Goal: Task Accomplishment & Management: Complete application form

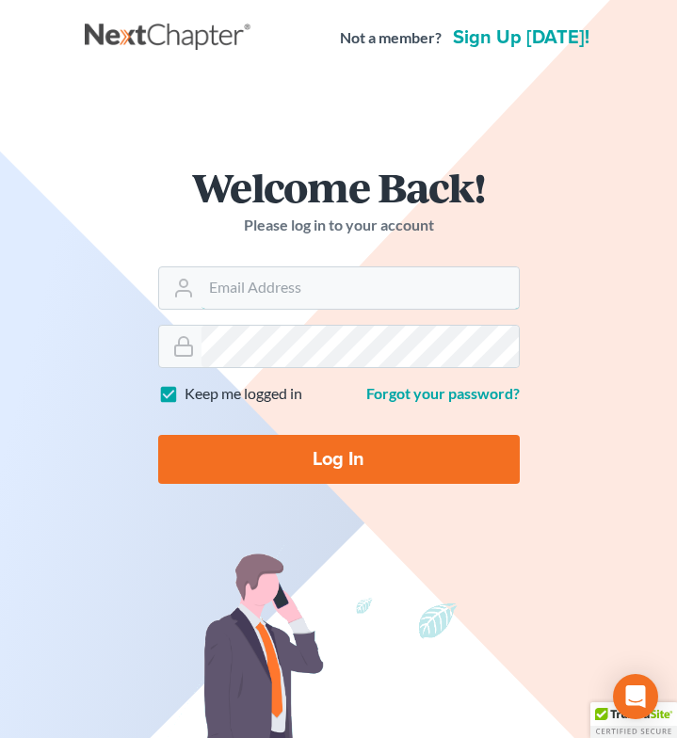
type input "[EMAIL_ADDRESS][DOMAIN_NAME]"
click at [286, 459] on input "Log In" at bounding box center [339, 459] width 362 height 49
type input "Thinking..."
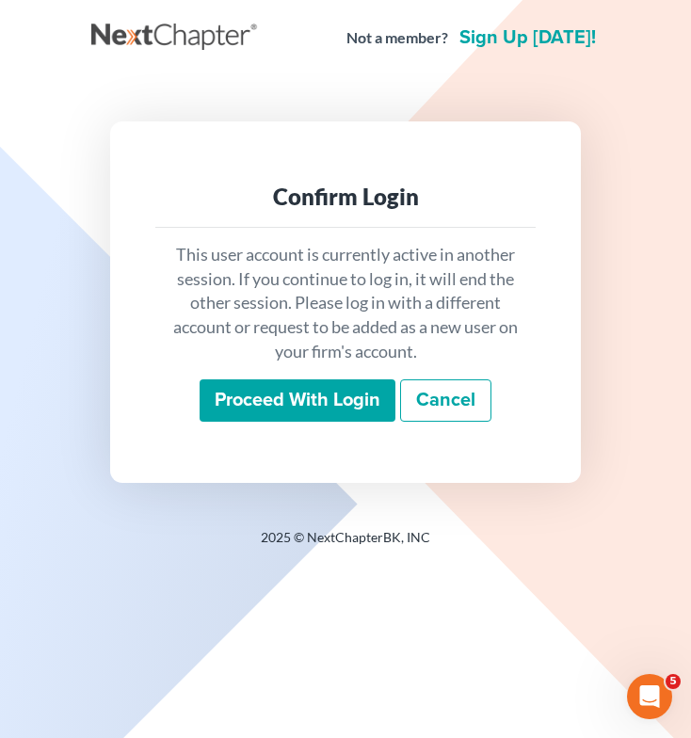
click at [309, 412] on input "Proceed with login" at bounding box center [298, 401] width 196 height 43
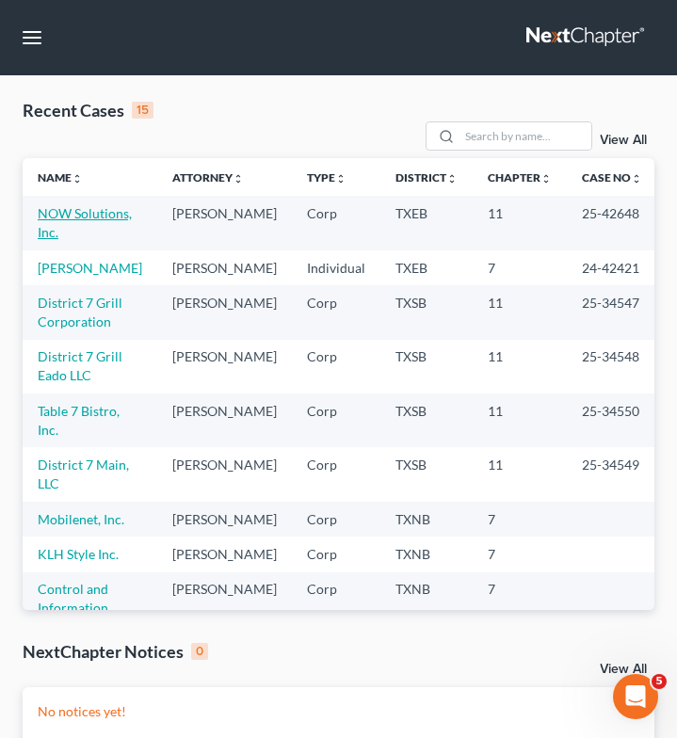
click at [65, 215] on link "NOW Solutions, Inc." at bounding box center [85, 222] width 94 height 35
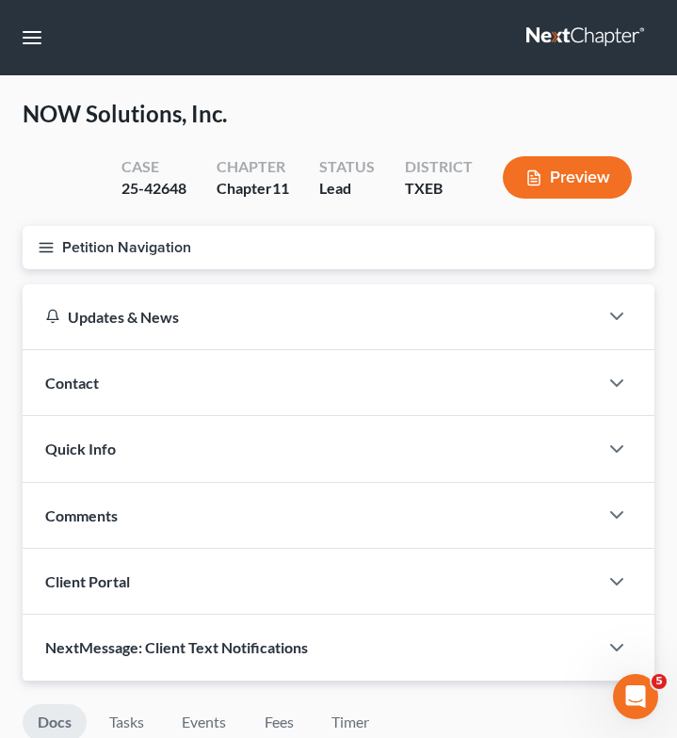
click at [46, 245] on icon "button" at bounding box center [46, 247] width 17 height 17
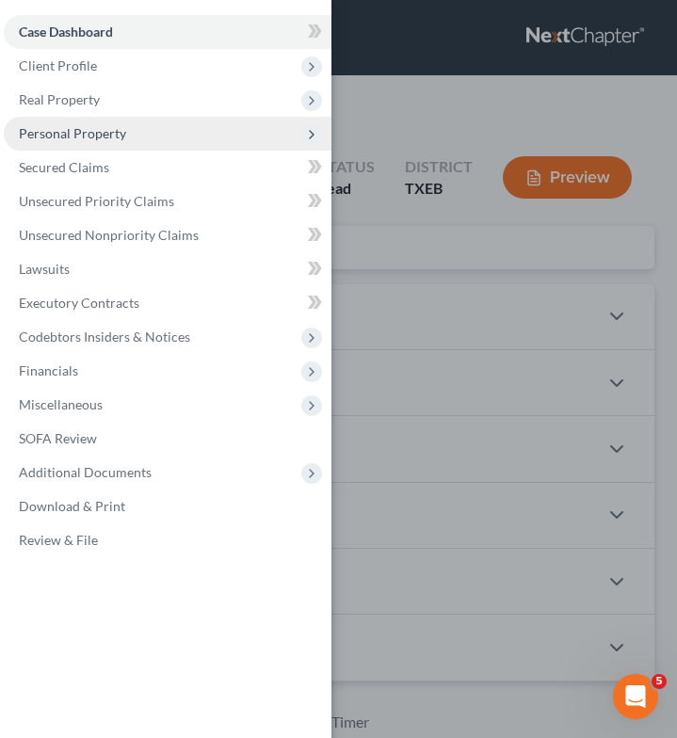
click at [86, 133] on span "Personal Property" at bounding box center [72, 133] width 107 height 16
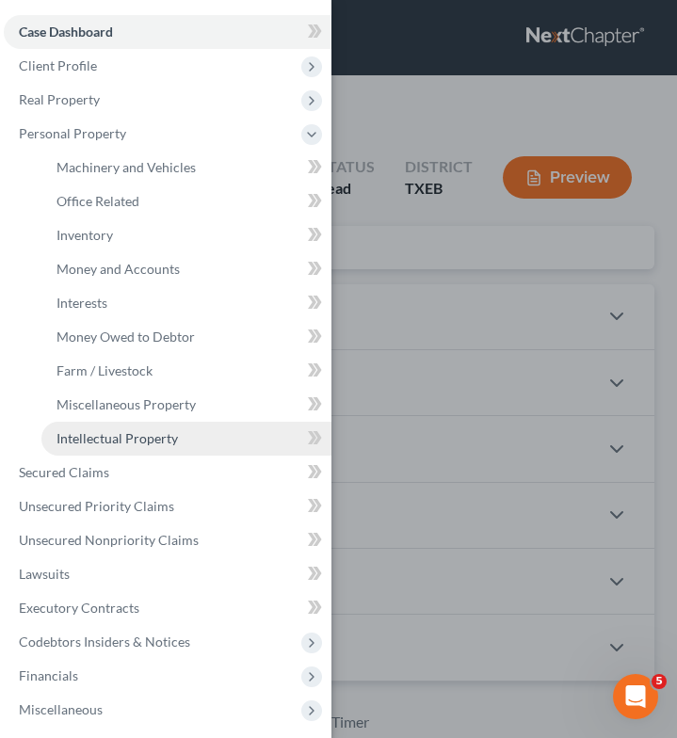
click at [82, 444] on span "Intellectual Property" at bounding box center [117, 438] width 121 height 16
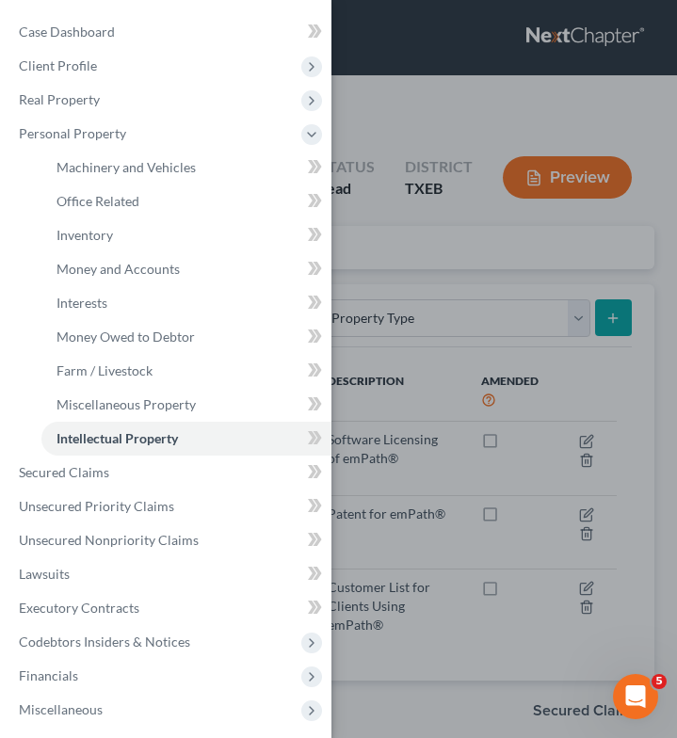
click at [500, 267] on div "Case Dashboard Payments Invoices Payments Payments Credit Report Client Profile" at bounding box center [338, 369] width 677 height 738
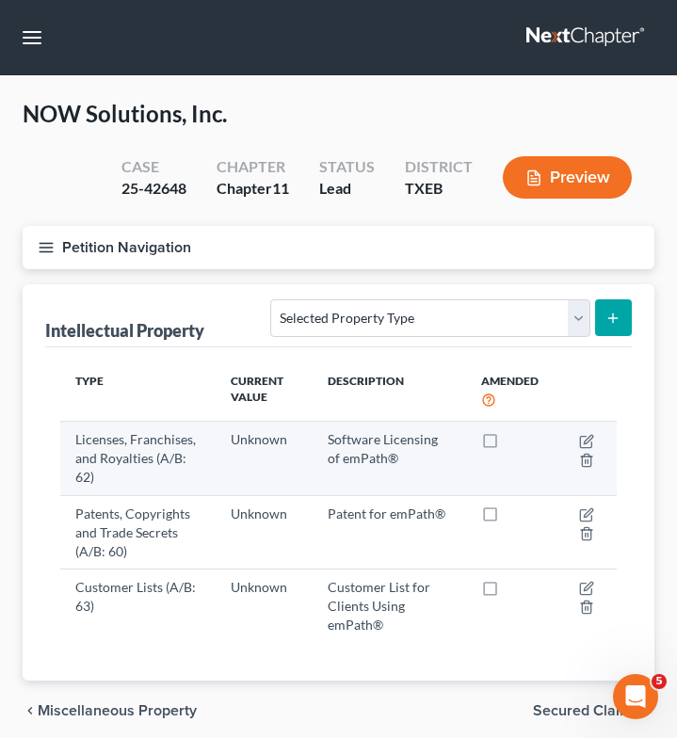
click at [508, 445] on label at bounding box center [508, 445] width 0 height 0
click at [515, 441] on input "checkbox" at bounding box center [521, 436] width 12 height 12
click at [508, 445] on label at bounding box center [508, 445] width 0 height 0
click at [515, 438] on input "checkbox" at bounding box center [521, 436] width 12 height 12
checkbox input "false"
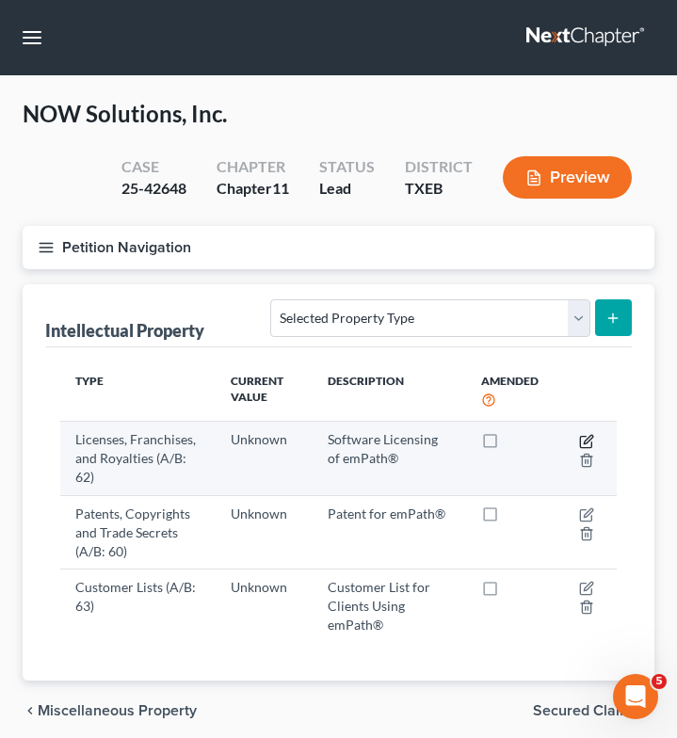
click at [588, 443] on icon "button" at bounding box center [586, 441] width 15 height 15
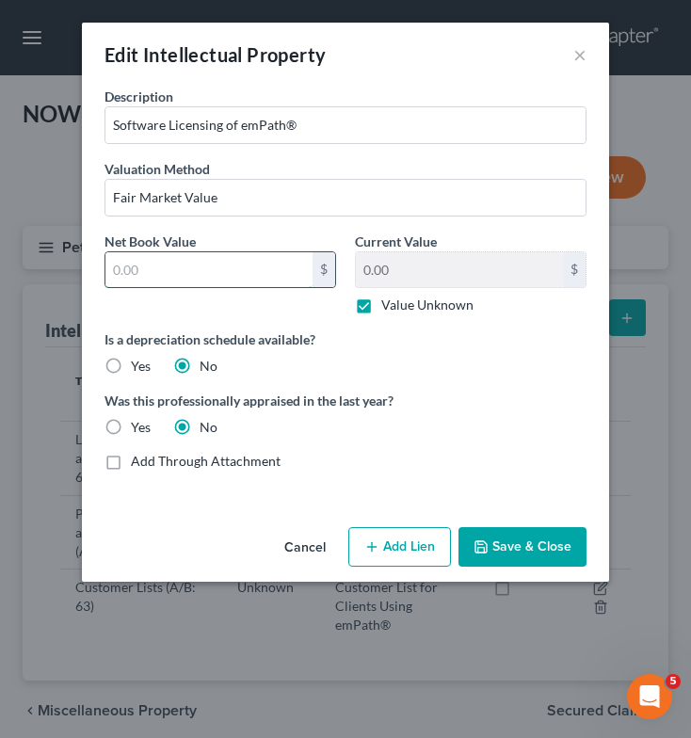
click at [246, 267] on input "text" at bounding box center [208, 270] width 207 height 36
click at [381, 299] on label "Value Unknown" at bounding box center [427, 305] width 92 height 19
click at [389, 299] on input "Value Unknown" at bounding box center [395, 302] width 12 height 12
checkbox input "false"
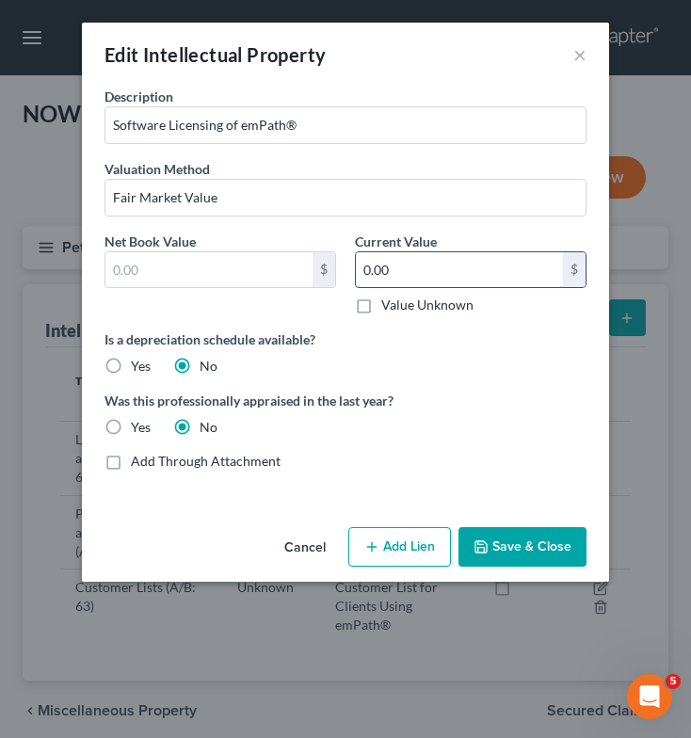
click at [401, 283] on input "0.00" at bounding box center [459, 270] width 207 height 36
type input "0"
type input "1,300,000"
click at [500, 553] on button "Save & Close" at bounding box center [523, 547] width 128 height 40
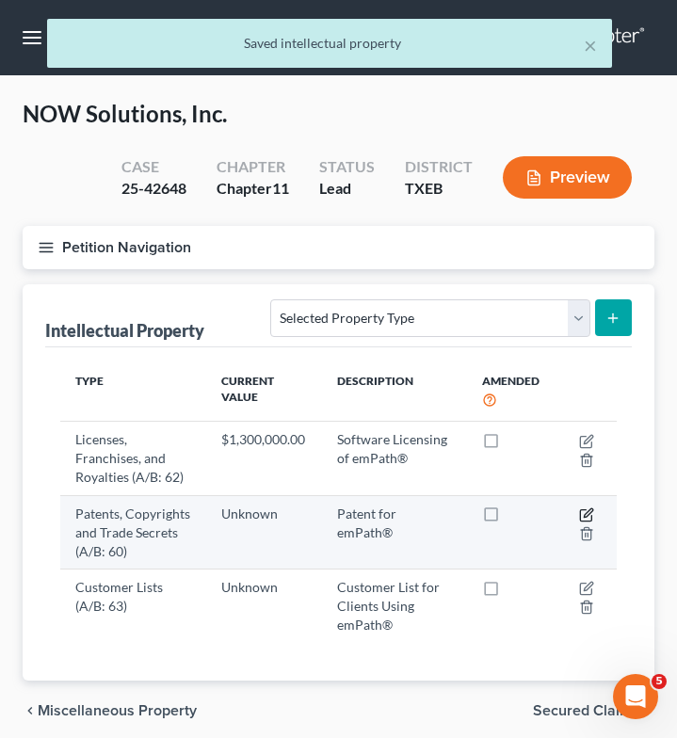
click at [586, 514] on icon "button" at bounding box center [586, 515] width 15 height 15
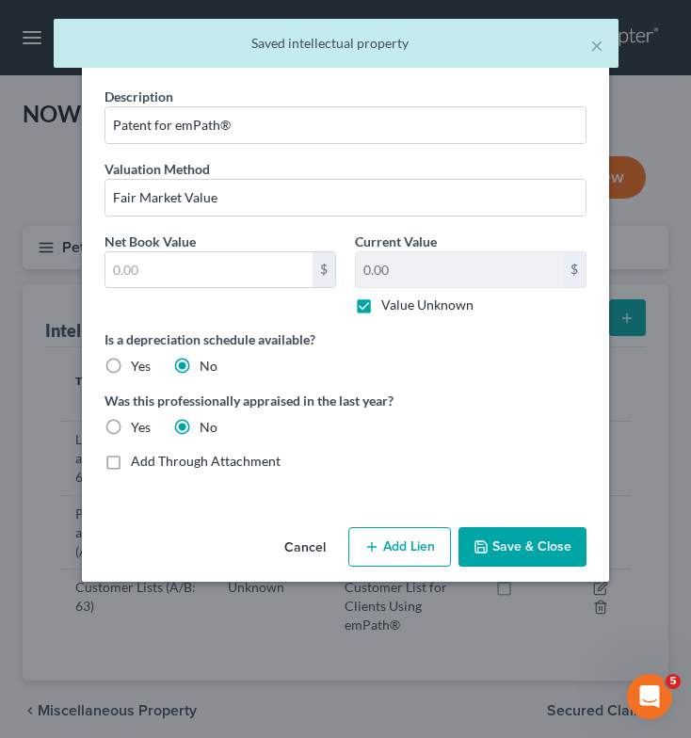
click at [381, 306] on label "Value Unknown" at bounding box center [427, 305] width 92 height 19
click at [389, 306] on input "Value Unknown" at bounding box center [395, 302] width 12 height 12
checkbox input "false"
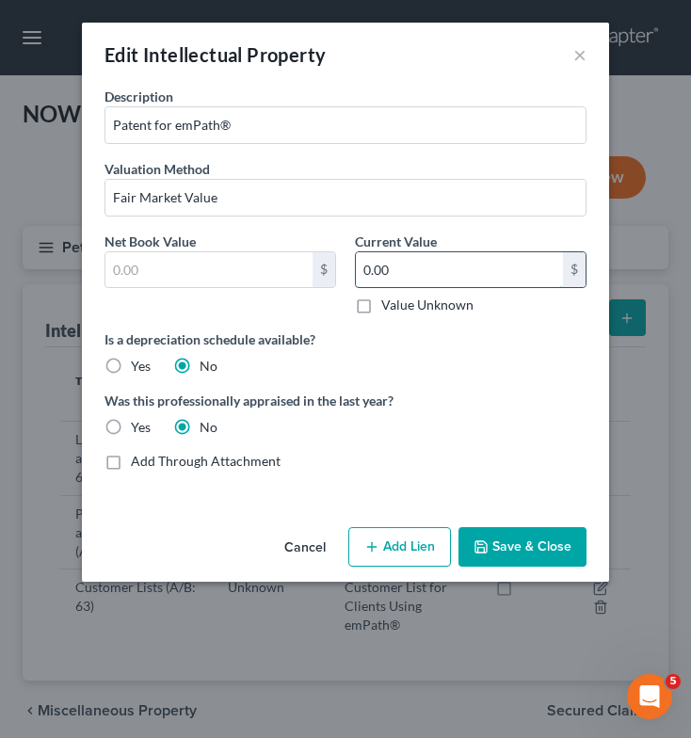
click at [385, 275] on input "0.00" at bounding box center [459, 270] width 207 height 36
type input "130,000"
click at [509, 547] on button "Save & Close" at bounding box center [523, 547] width 128 height 40
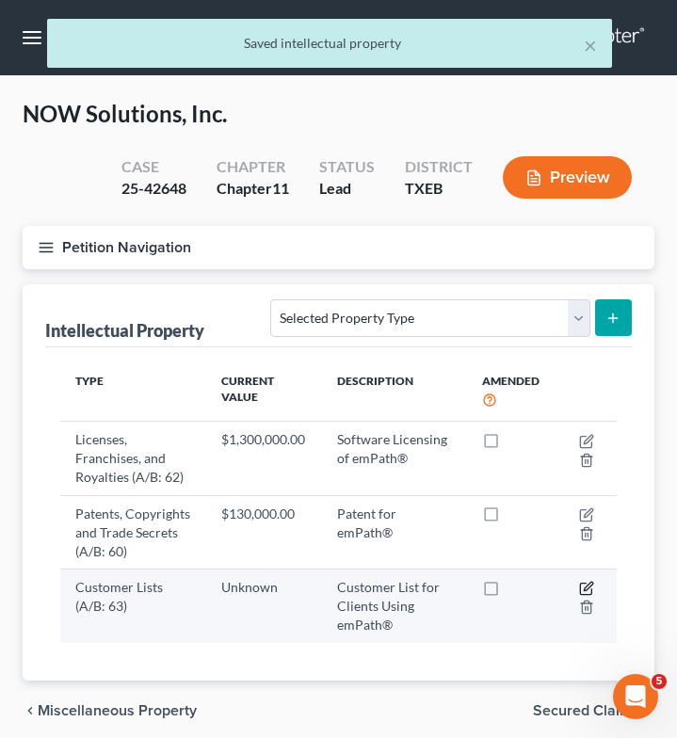
click at [585, 588] on icon "button" at bounding box center [588, 587] width 8 height 8
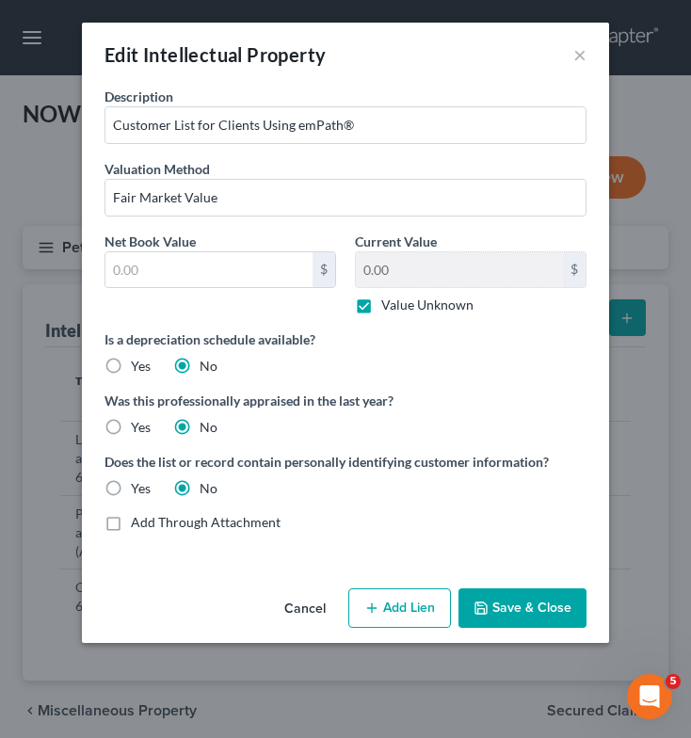
click at [381, 306] on label "Value Unknown" at bounding box center [427, 305] width 92 height 19
click at [389, 306] on input "Value Unknown" at bounding box center [395, 302] width 12 height 12
checkbox input "false"
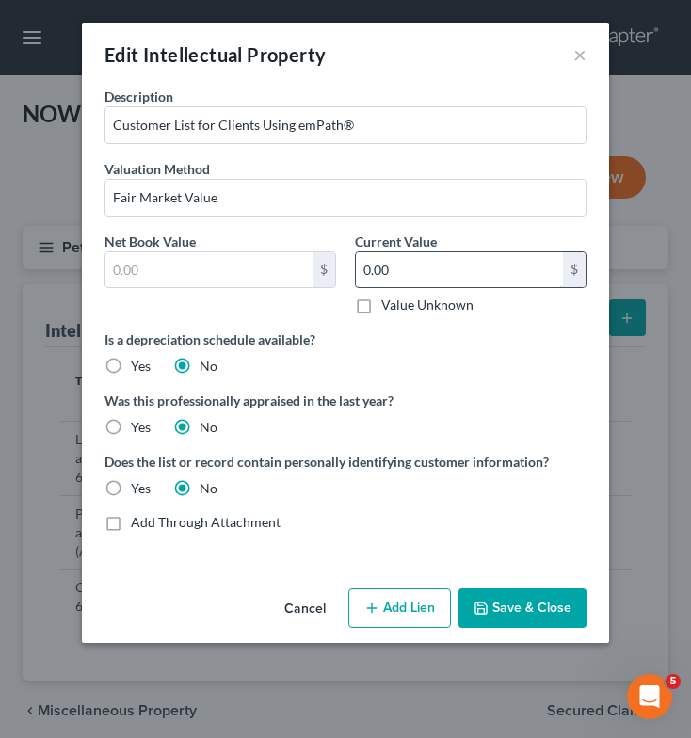
click at [409, 269] on input "0.00" at bounding box center [459, 270] width 207 height 36
type input "409,500"
click at [522, 603] on button "Save & Close" at bounding box center [523, 609] width 128 height 40
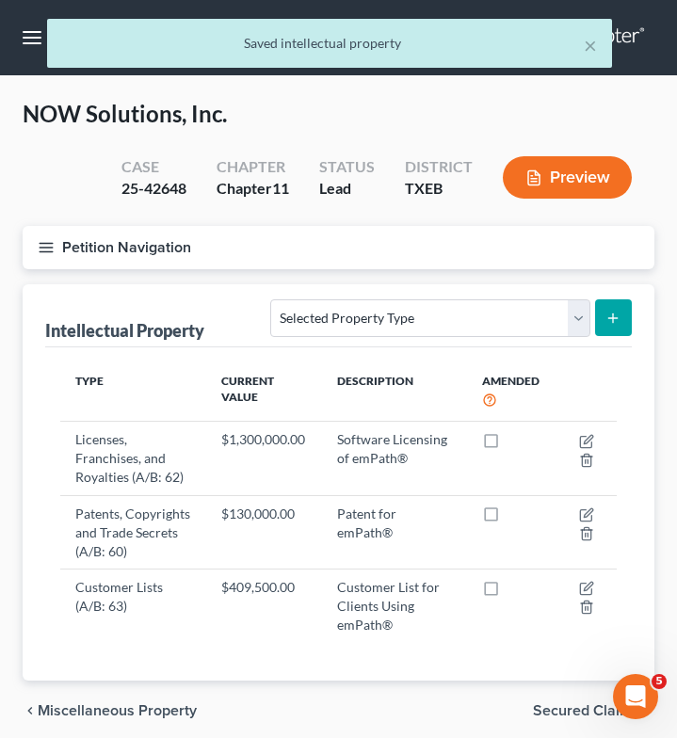
click at [47, 248] on line "button" at bounding box center [46, 248] width 13 height 0
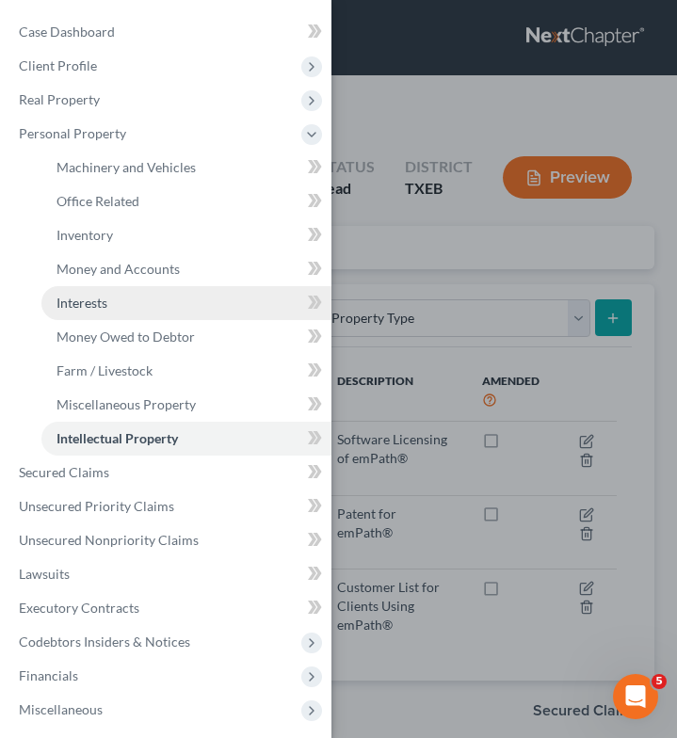
click at [84, 309] on span "Interests" at bounding box center [82, 303] width 51 height 16
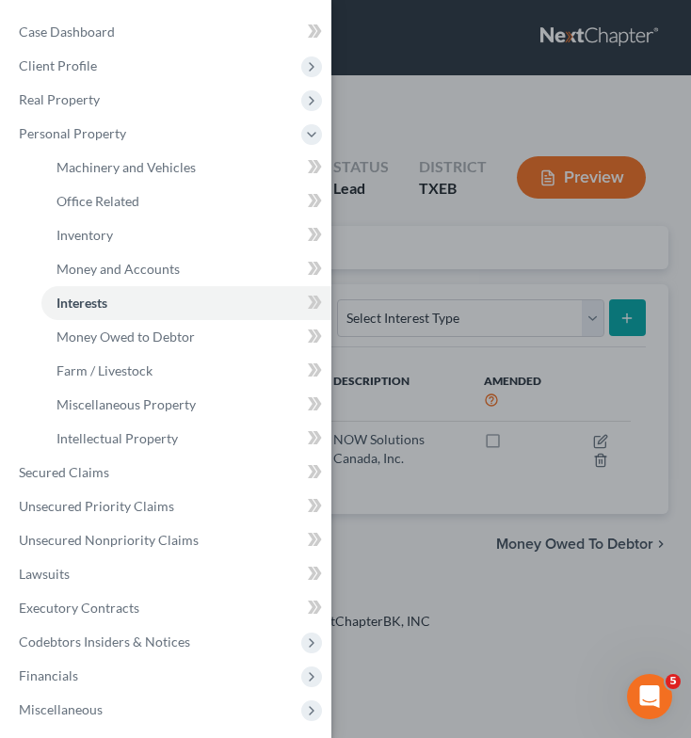
click at [507, 283] on div "Case Dashboard Payments Invoices Payments Payments Credit Report Client Profile" at bounding box center [345, 369] width 691 height 738
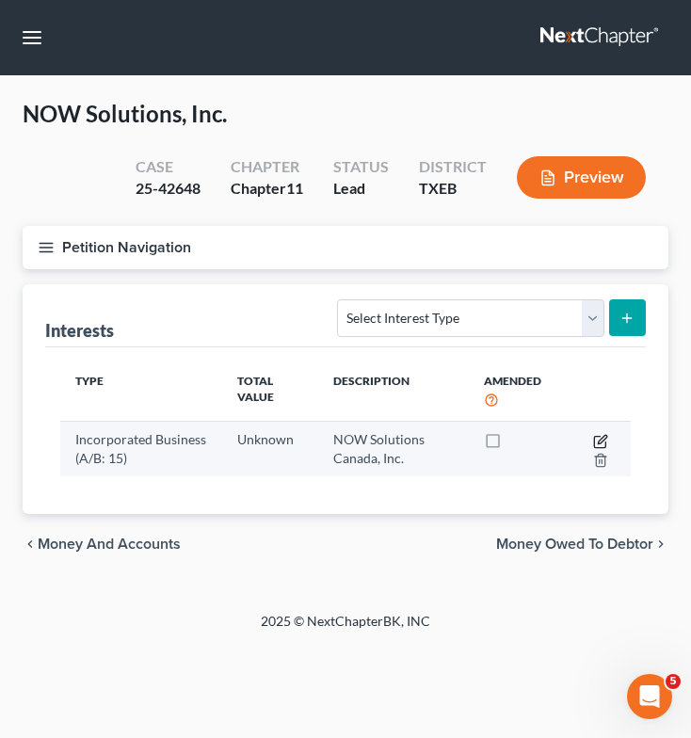
click at [603, 441] on icon "button" at bounding box center [602, 439] width 8 height 8
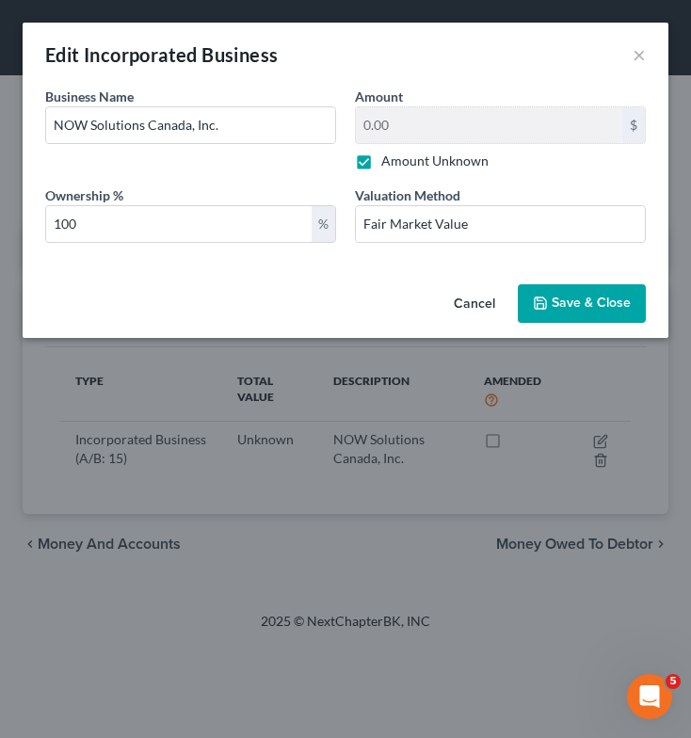
click at [381, 159] on label "Amount Unknown" at bounding box center [434, 161] width 107 height 19
click at [389, 159] on input "Amount Unknown" at bounding box center [395, 158] width 12 height 12
checkbox input "false"
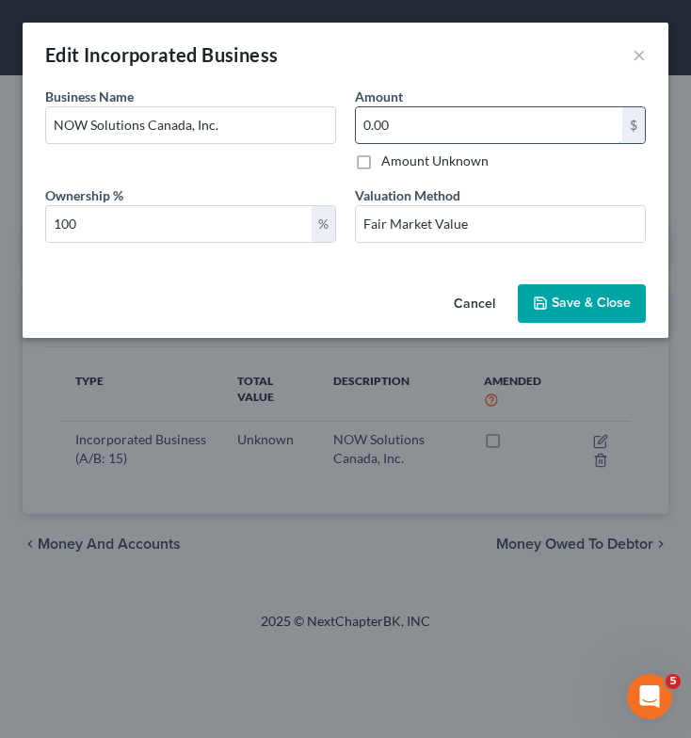
click at [405, 127] on input "0.00" at bounding box center [489, 125] width 267 height 36
type input "760,500"
click at [572, 303] on span "Save & Close" at bounding box center [591, 304] width 79 height 16
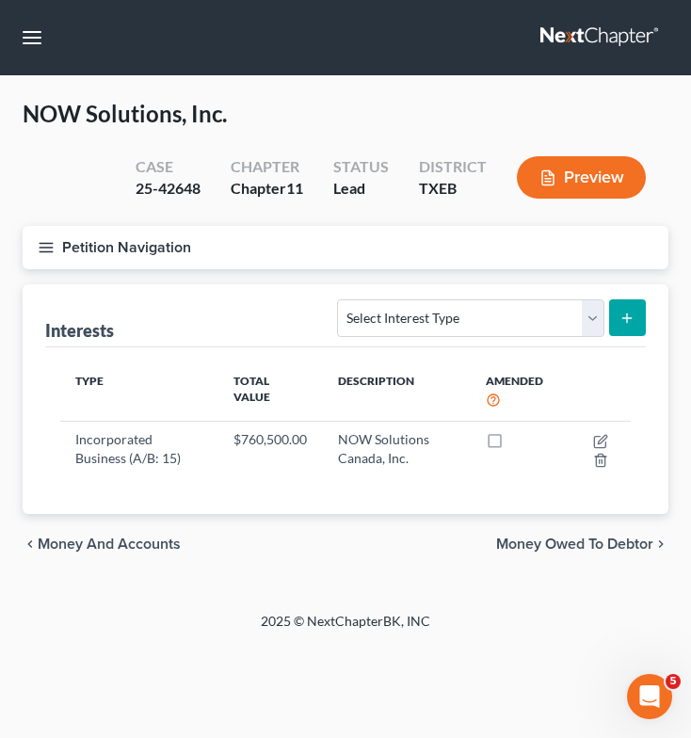
click at [47, 243] on line "button" at bounding box center [46, 243] width 13 height 0
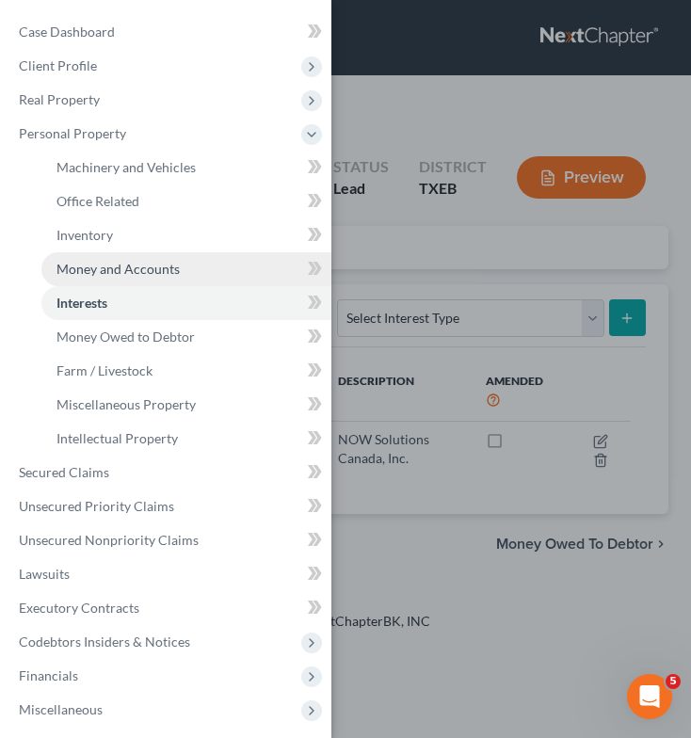
click at [141, 262] on span "Money and Accounts" at bounding box center [118, 269] width 123 height 16
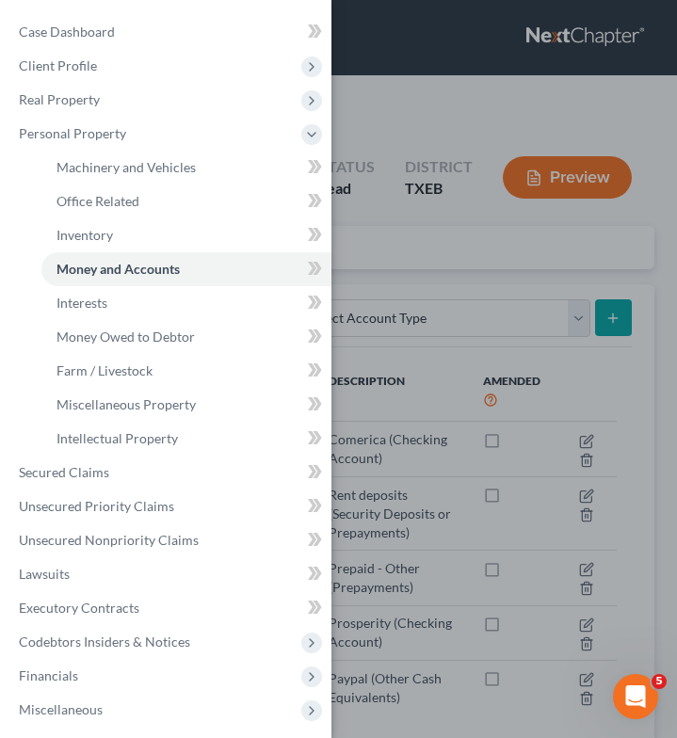
click at [434, 215] on div "Case Dashboard Payments Invoices Payments Payments Credit Report Client Profile" at bounding box center [338, 369] width 677 height 738
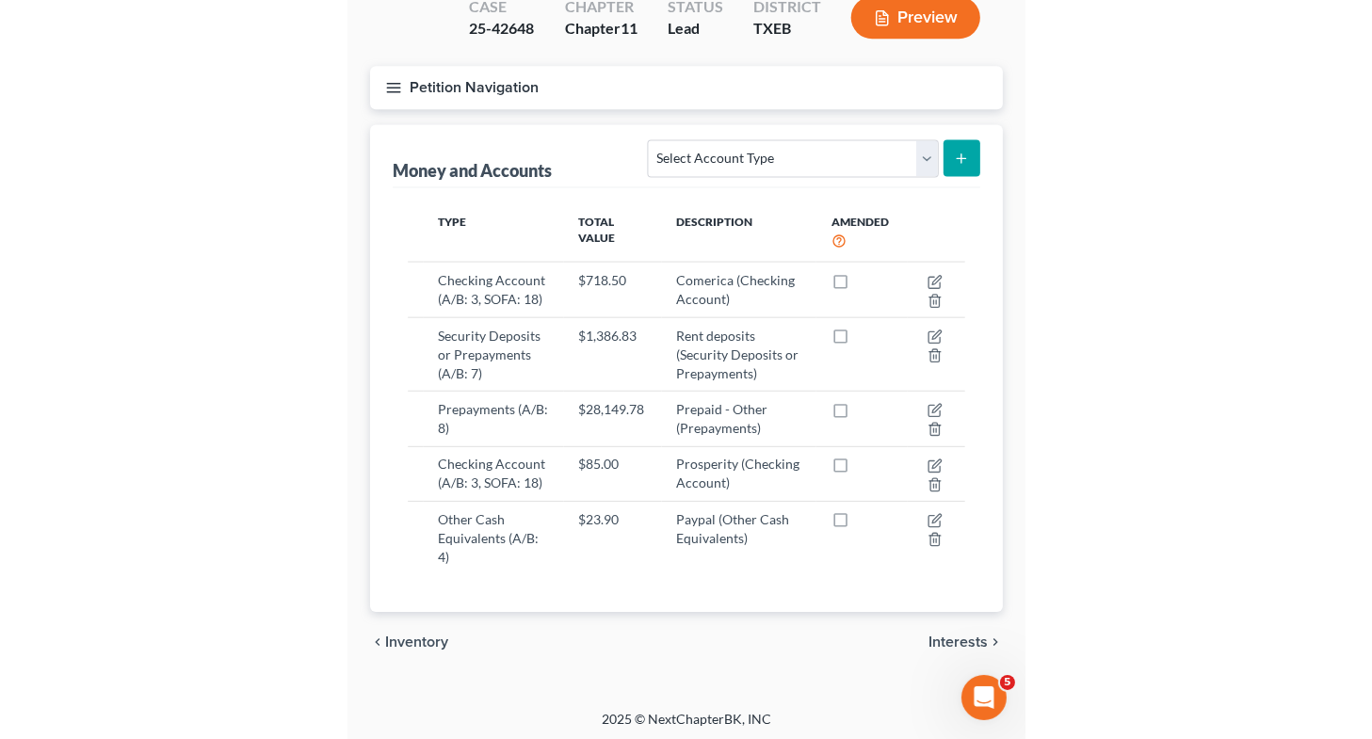
scroll to position [164, 0]
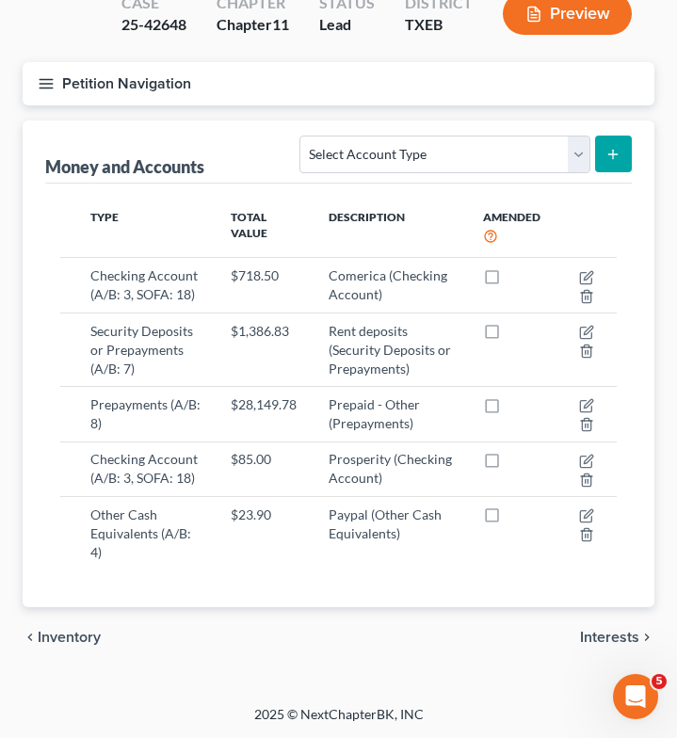
click at [49, 83] on icon "button" at bounding box center [46, 83] width 17 height 17
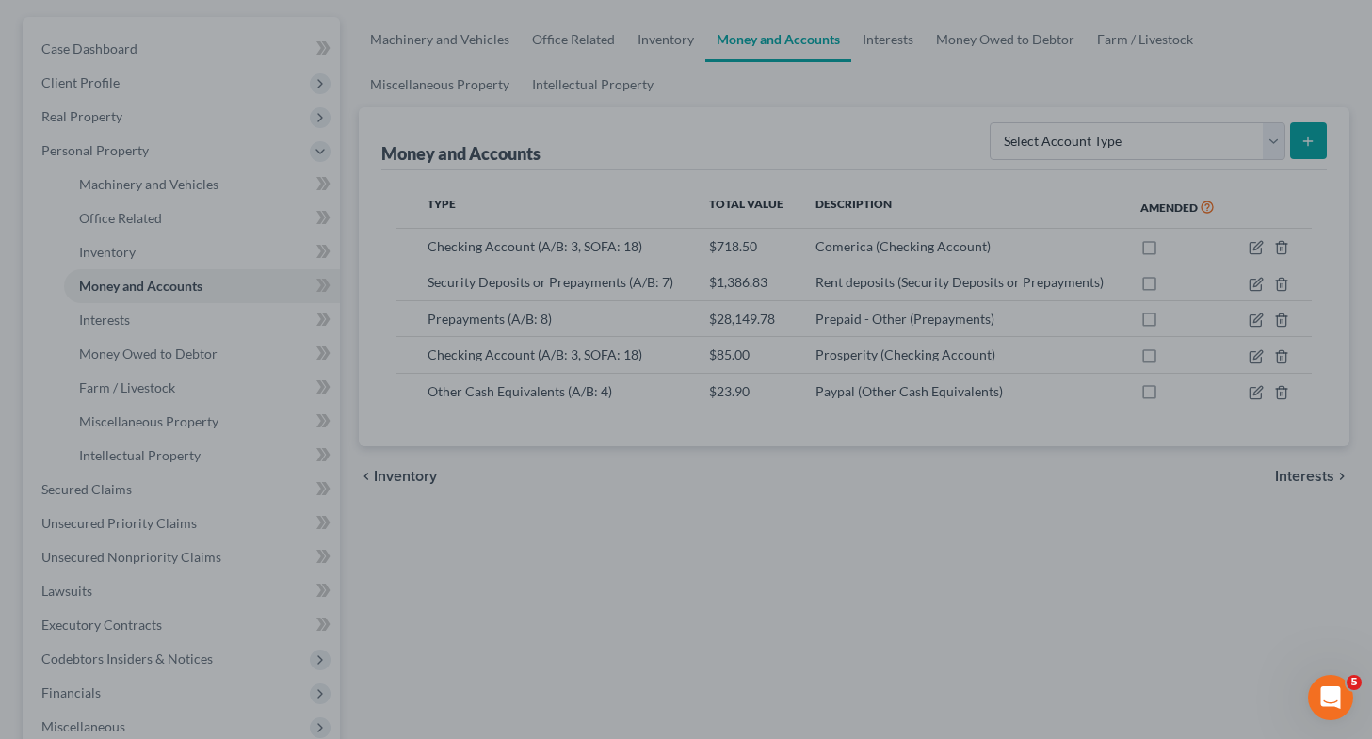
click at [559, 623] on div at bounding box center [686, 369] width 1372 height 739
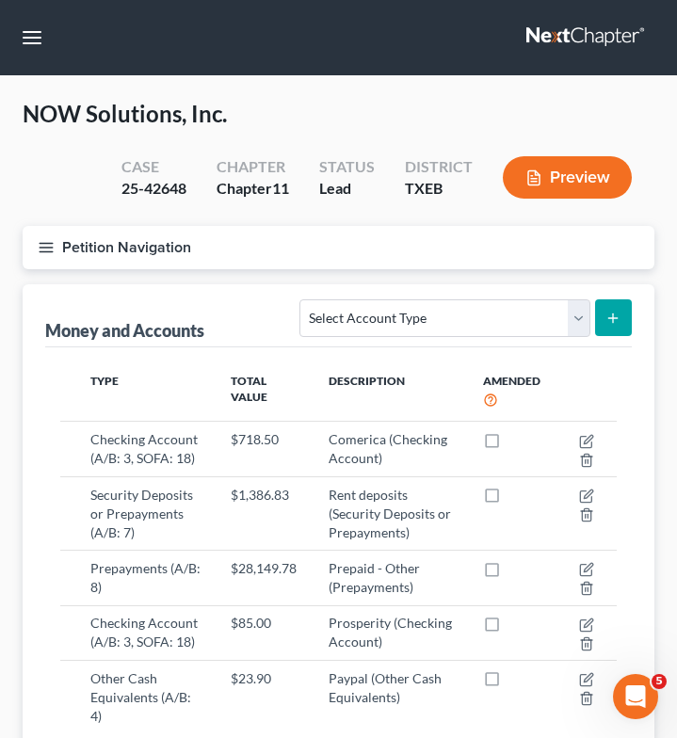
click at [47, 246] on icon "button" at bounding box center [46, 247] width 17 height 17
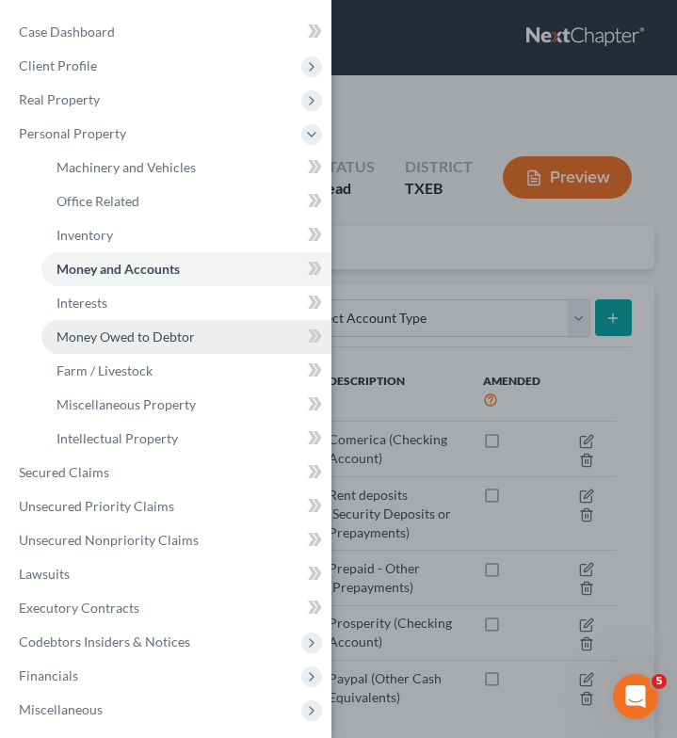
click at [127, 344] on span "Money Owed to Debtor" at bounding box center [126, 337] width 138 height 16
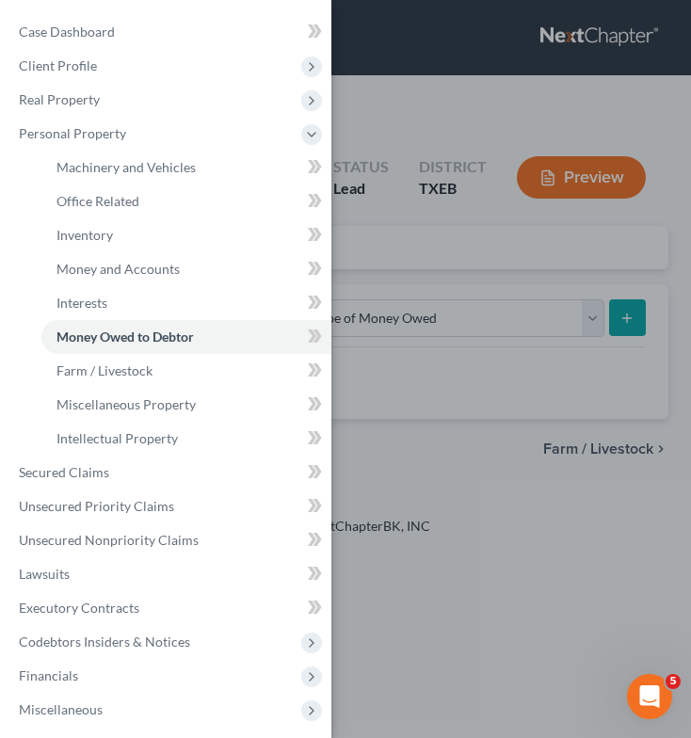
click at [479, 297] on div "Case Dashboard Payments Invoices Payments Payments Credit Report Client Profile" at bounding box center [345, 369] width 691 height 738
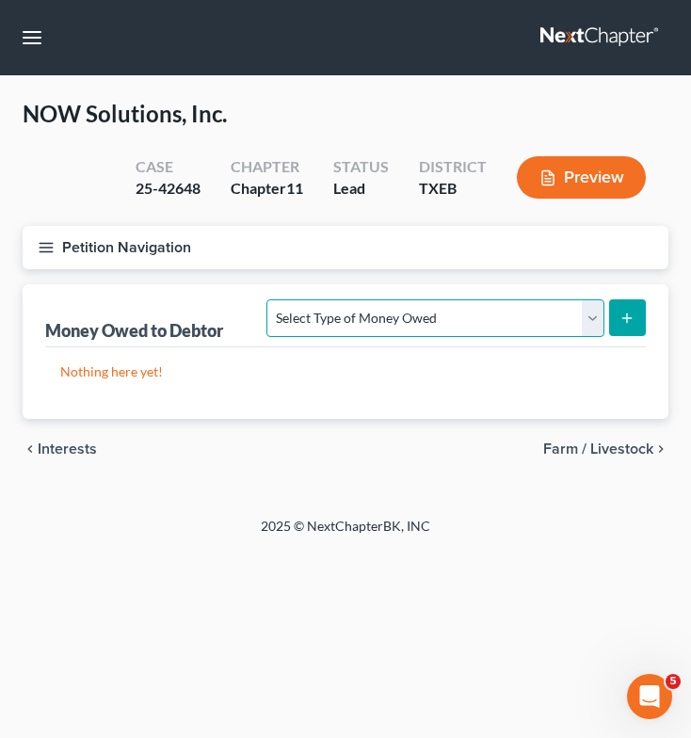
click at [522, 306] on select "Select Type of Money Owed Accounts Receivable (A/B: 11) Causes of Action Agains…" at bounding box center [435, 318] width 337 height 38
select select "accounts_receivable"
click at [271, 299] on select "Select Type of Money Owed Accounts Receivable (A/B: 11) Causes of Action Agains…" at bounding box center [435, 318] width 337 height 38
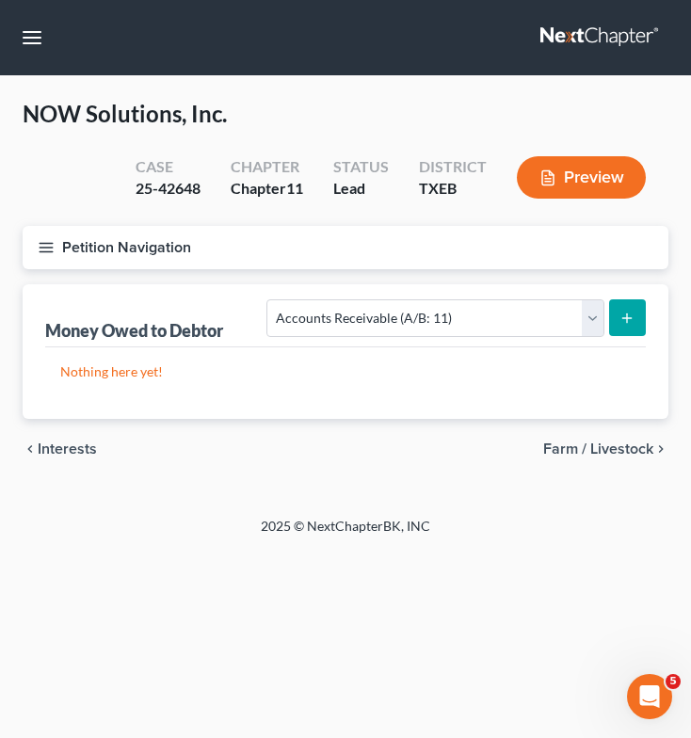
click at [623, 320] on icon "submit" at bounding box center [627, 318] width 15 height 15
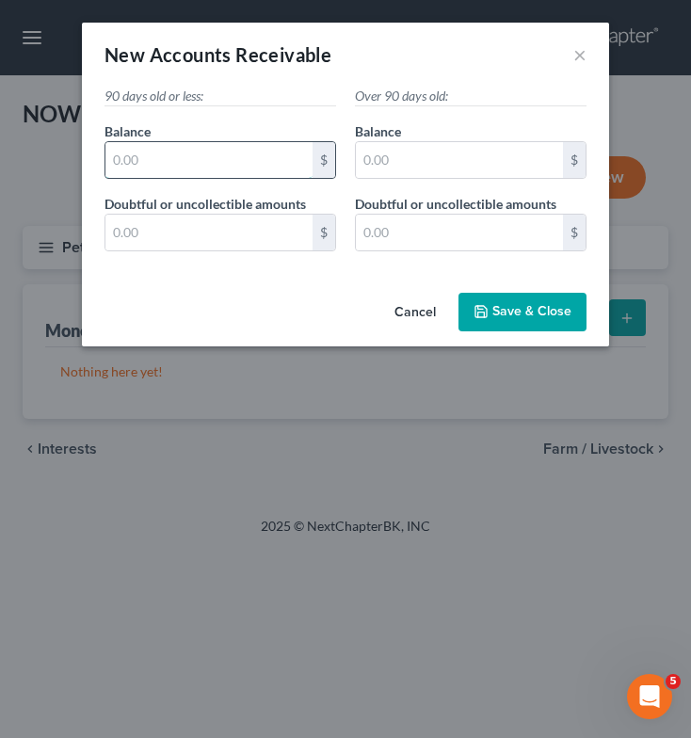
click at [207, 165] on input "text" at bounding box center [208, 160] width 207 height 36
type input "74,225"
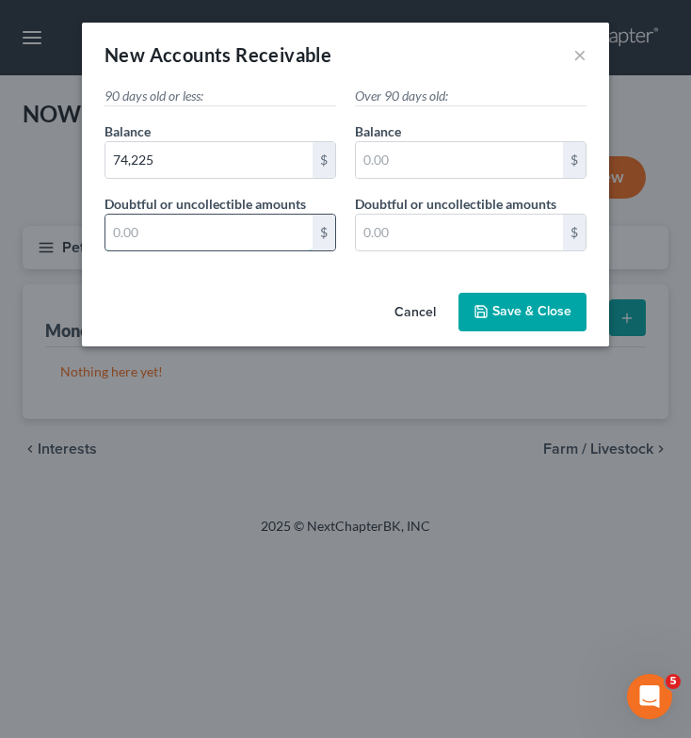
click at [205, 241] on input "text" at bounding box center [208, 233] width 207 height 36
type input "57,618"
click at [501, 321] on button "Save & Close" at bounding box center [523, 313] width 128 height 40
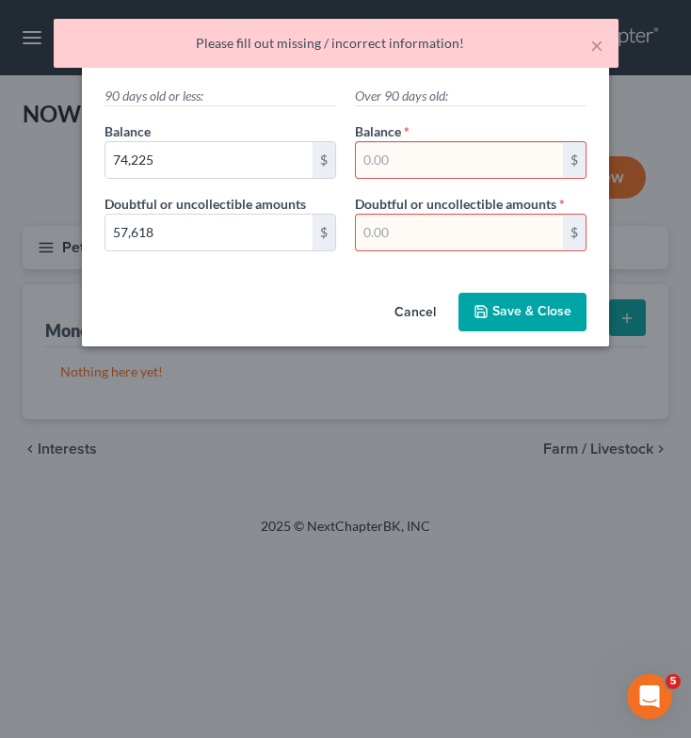
click at [463, 155] on input "text" at bounding box center [459, 160] width 207 height 36
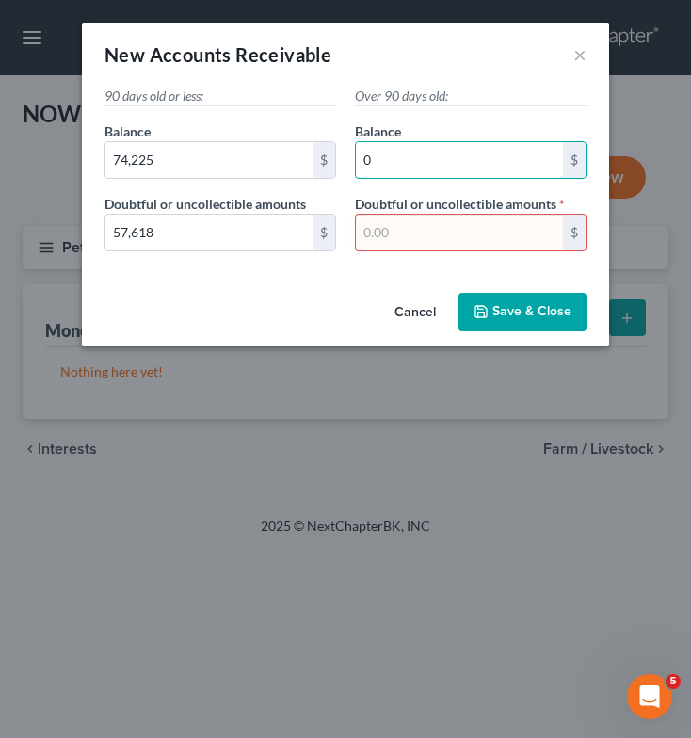
type input "0"
click at [444, 235] on input "text" at bounding box center [459, 233] width 207 height 36
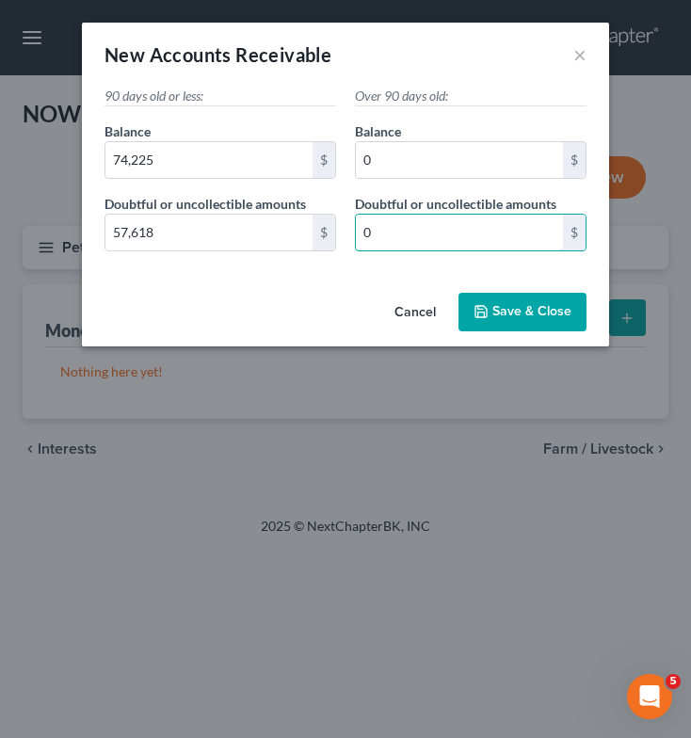
type input "0"
click at [515, 310] on span "Save & Close" at bounding box center [532, 312] width 79 height 16
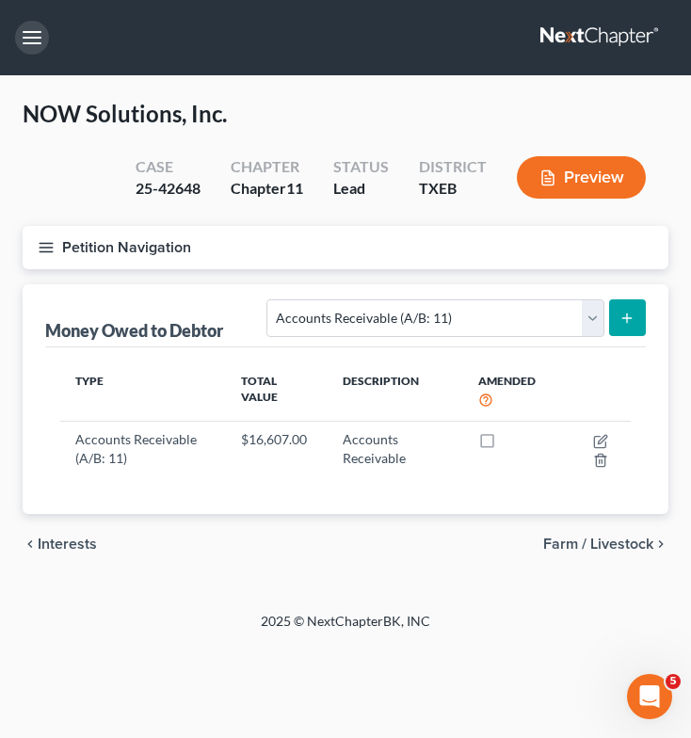
click at [35, 40] on button "button" at bounding box center [32, 38] width 34 height 34
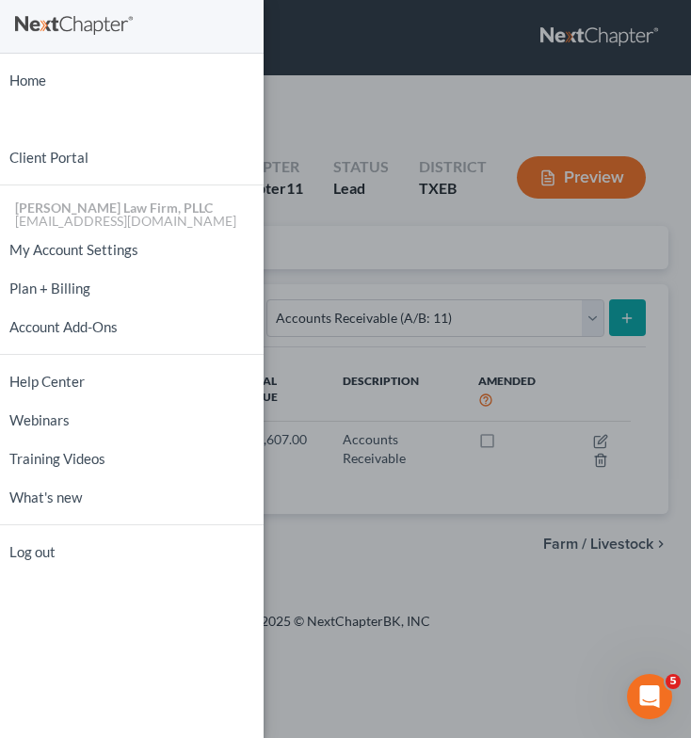
click at [356, 186] on div "Home New Case Client Portal Tittle Law Firm, PLLC btittle@tittlelawgroup.com My…" at bounding box center [345, 369] width 691 height 738
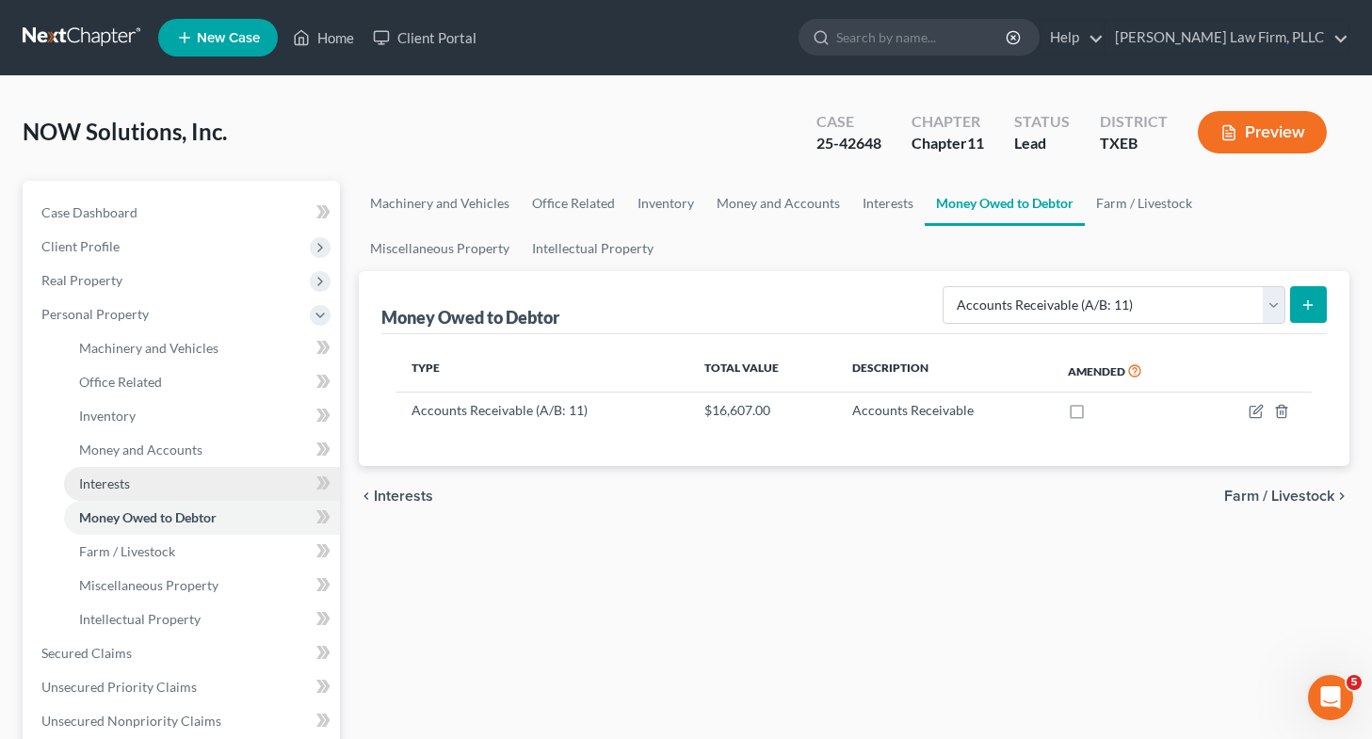
scroll to position [429, 0]
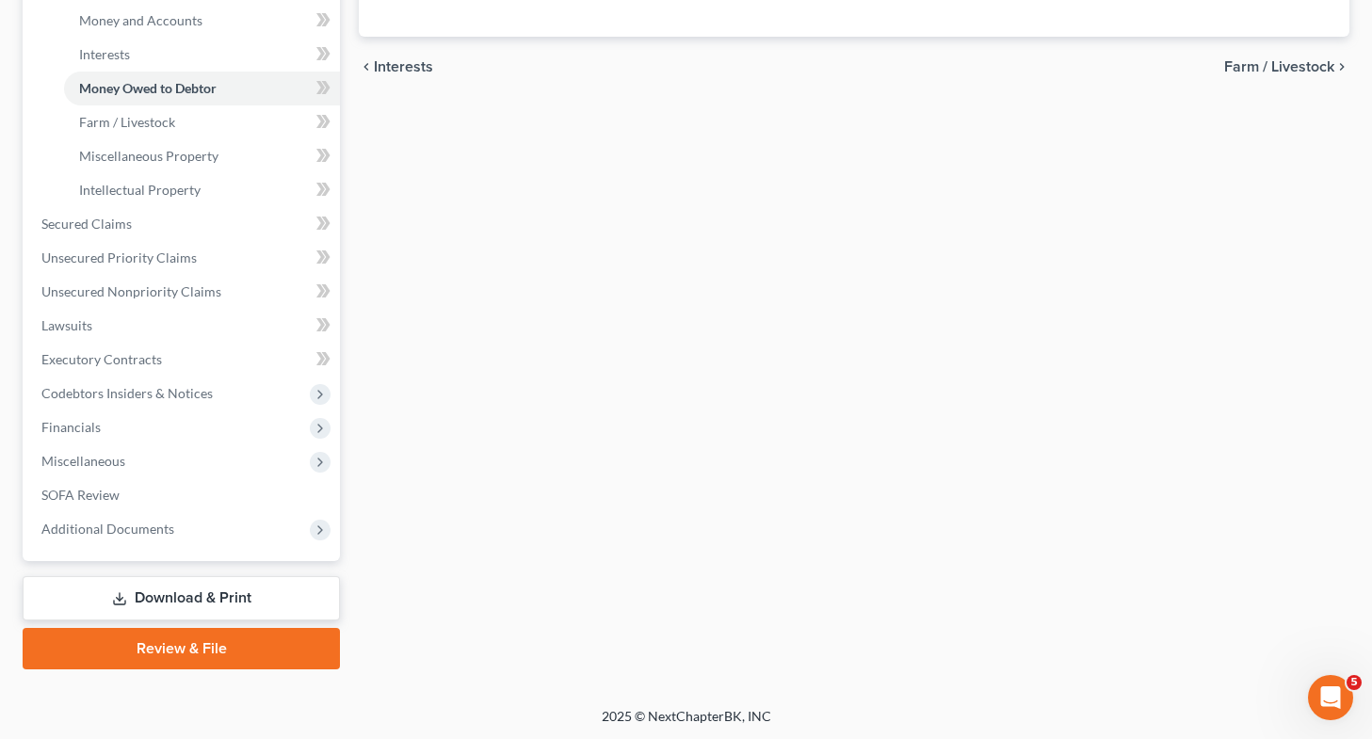
click at [170, 606] on link "Download & Print" at bounding box center [181, 598] width 317 height 44
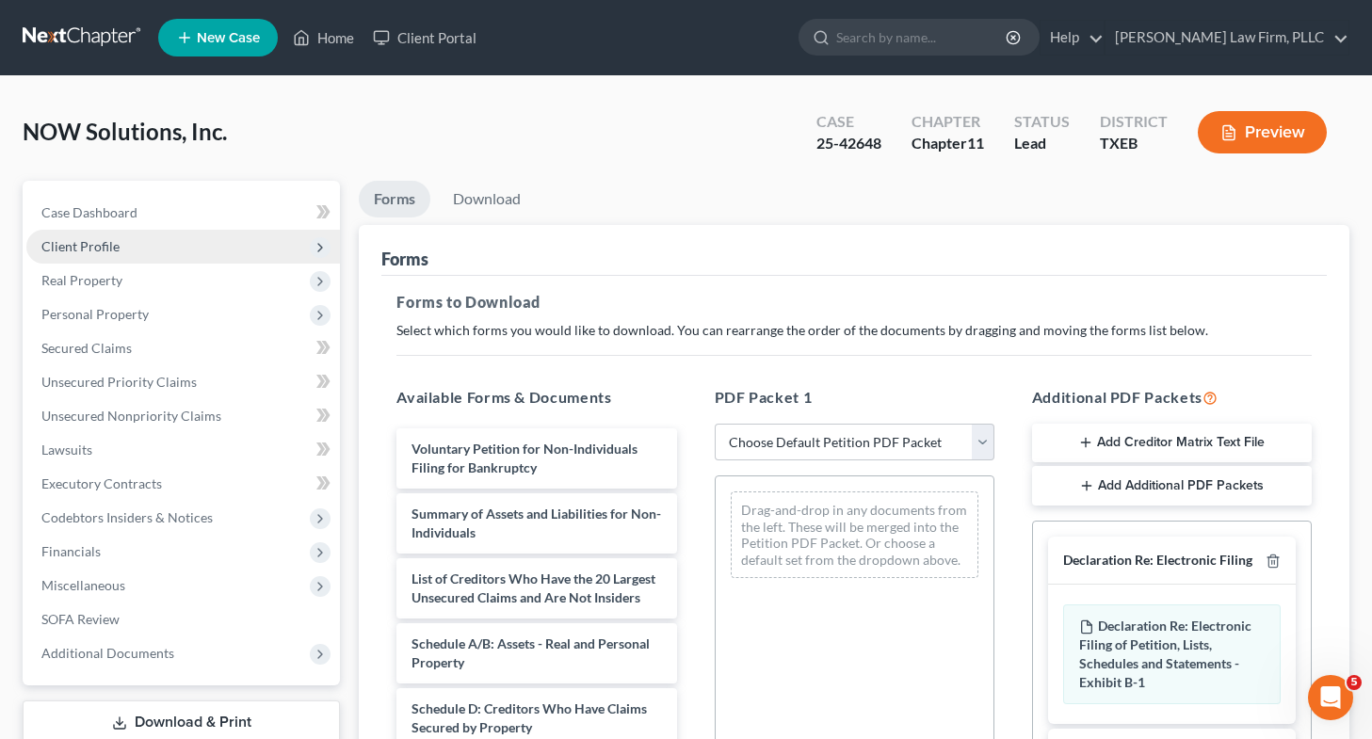
click at [64, 238] on span "Client Profile" at bounding box center [80, 246] width 78 height 16
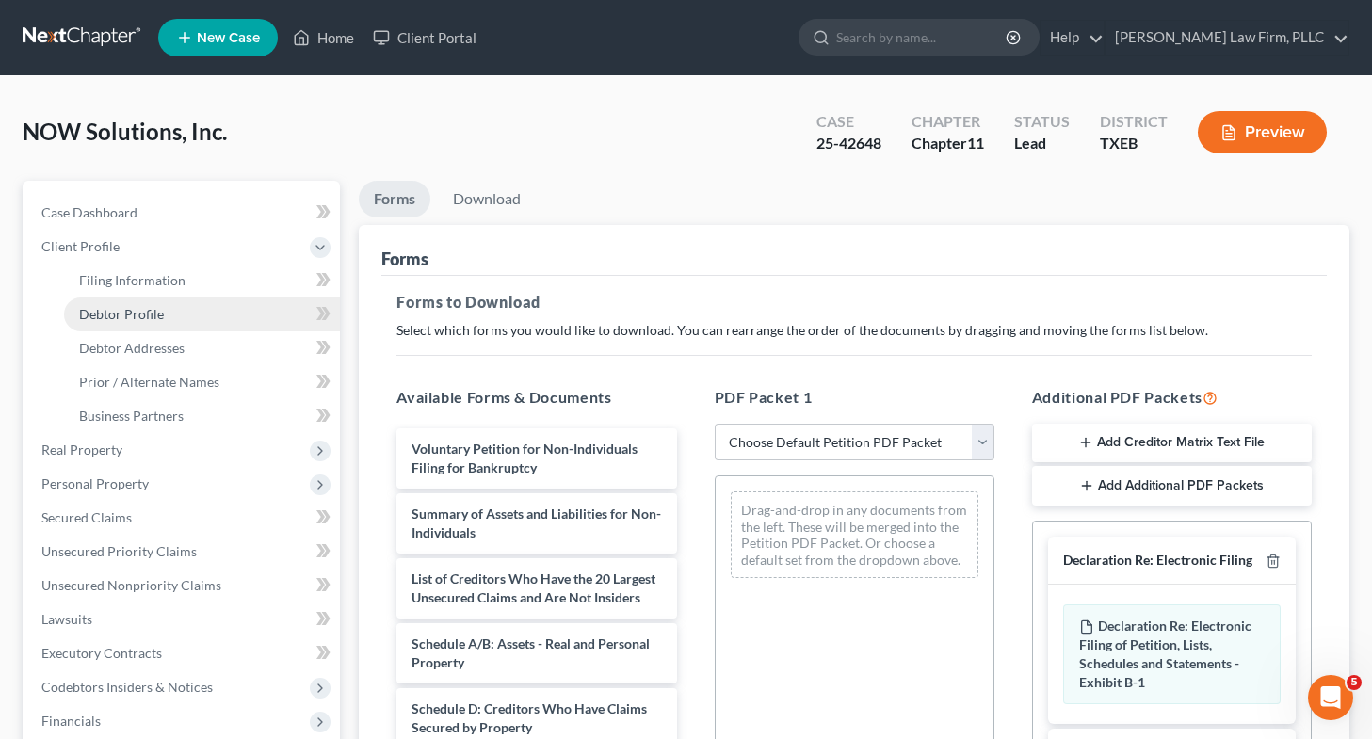
click at [162, 307] on link "Debtor Profile" at bounding box center [202, 315] width 276 height 34
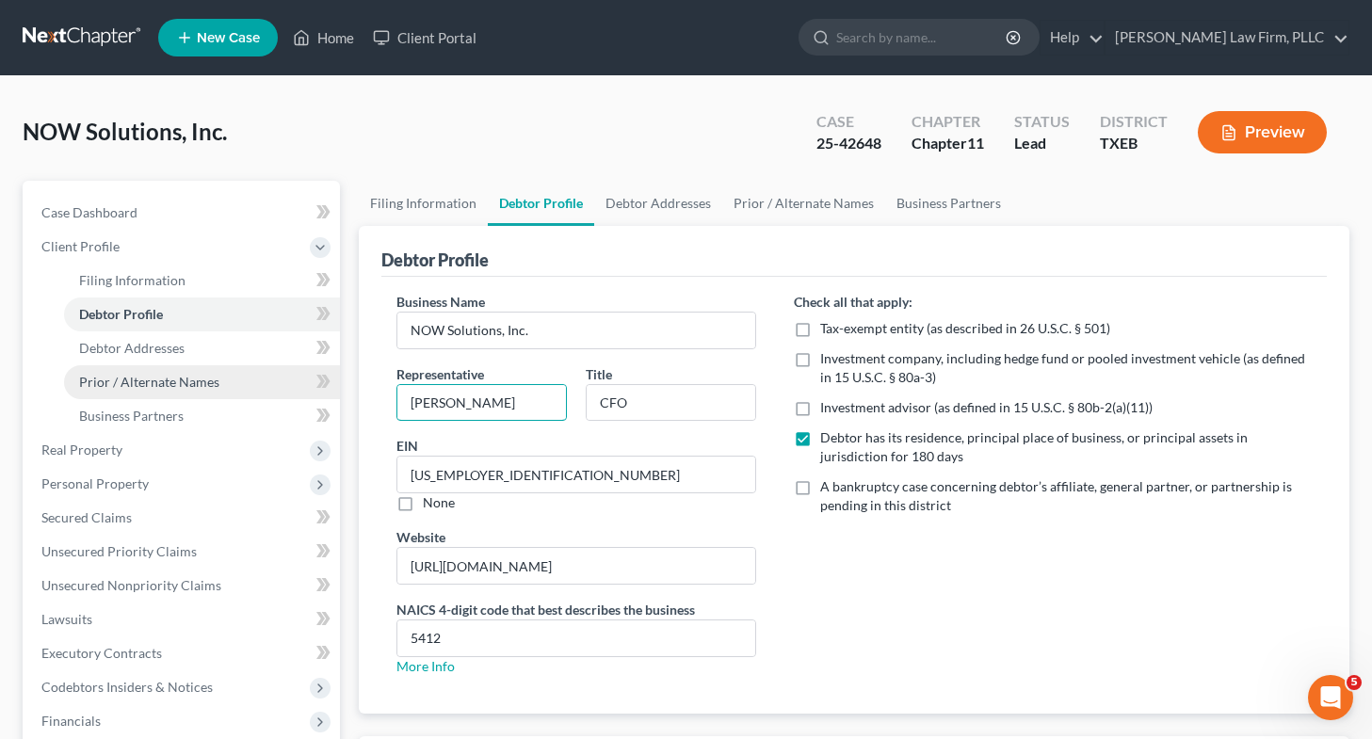
drag, startPoint x: 519, startPoint y: 412, endPoint x: 261, endPoint y: 367, distance: 262.0
click at [261, 367] on div "Petition Navigation Case Dashboard Payments Invoices Payments Payments Credit R…" at bounding box center [686, 572] width 1346 height 783
type input "[PERSON_NAME]"
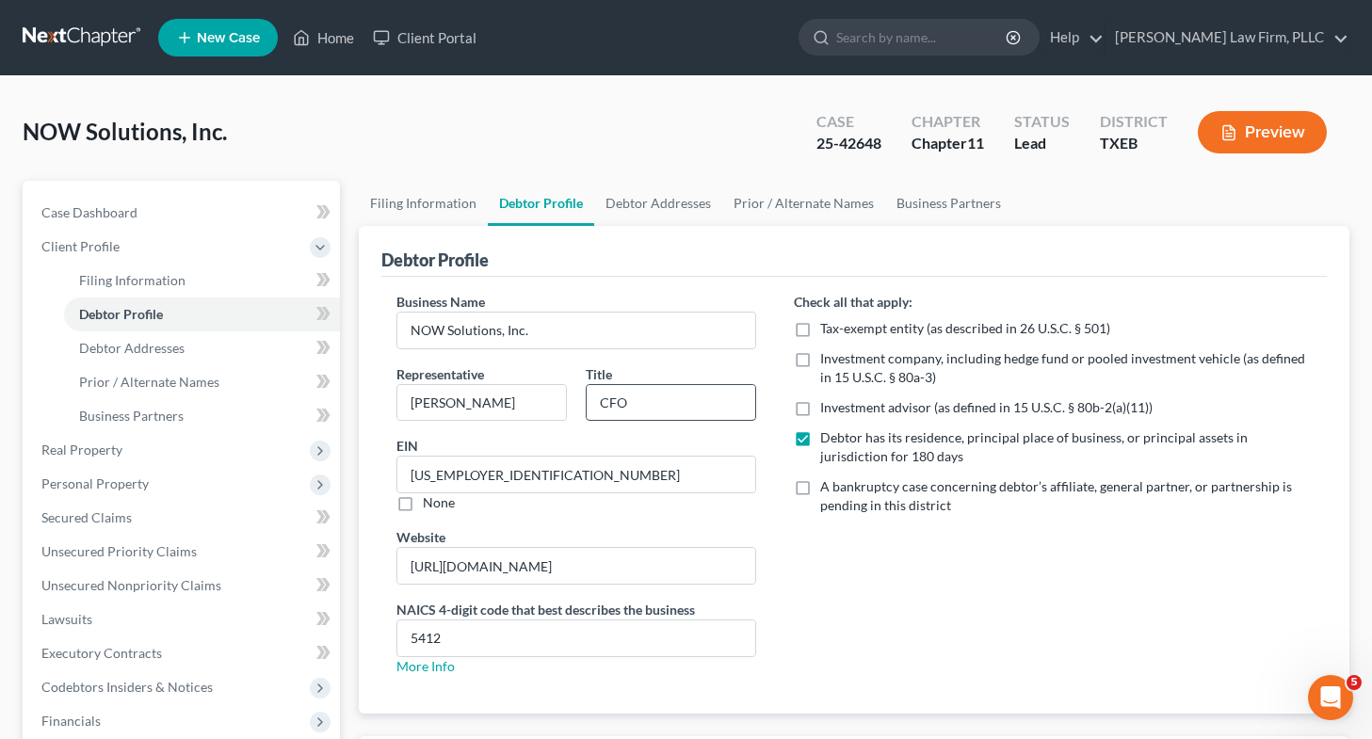
click at [687, 398] on input "CFO" at bounding box center [671, 403] width 169 height 36
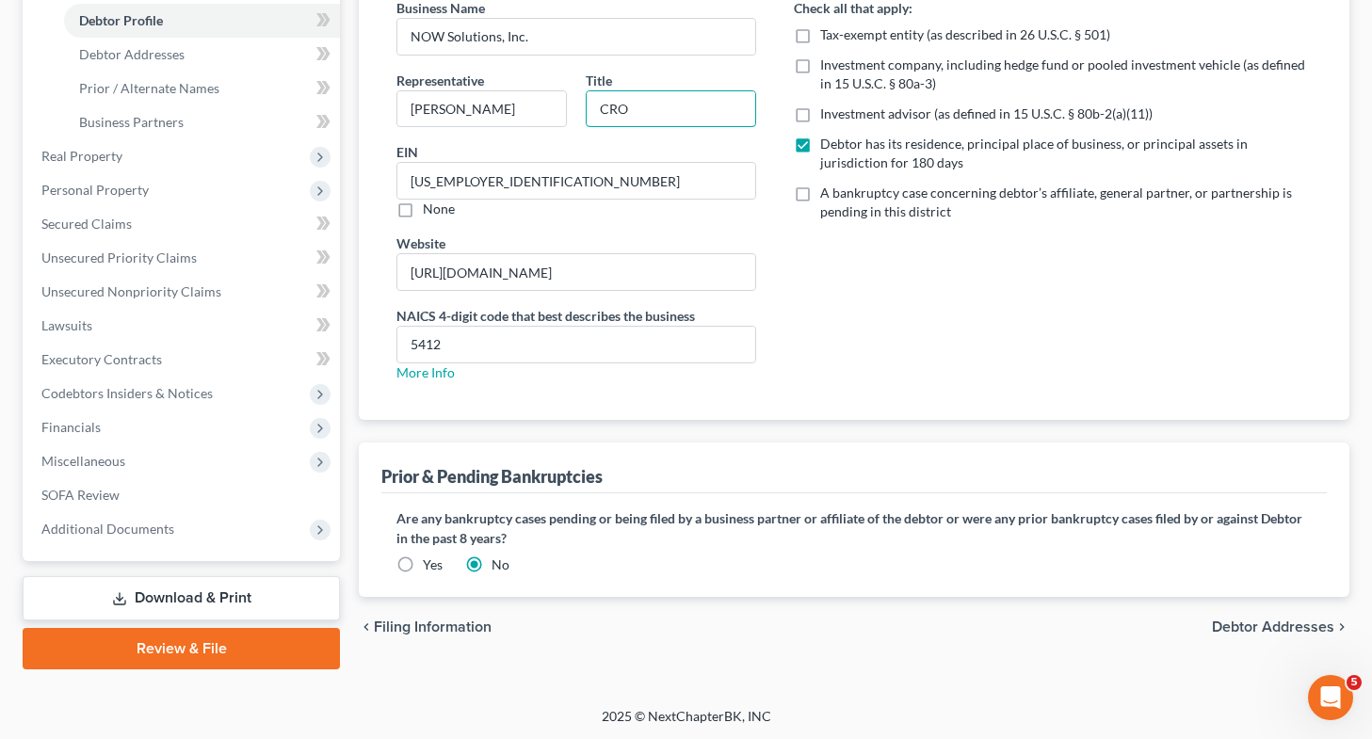
type input "CRO"
click at [200, 599] on link "Download & Print" at bounding box center [181, 598] width 317 height 44
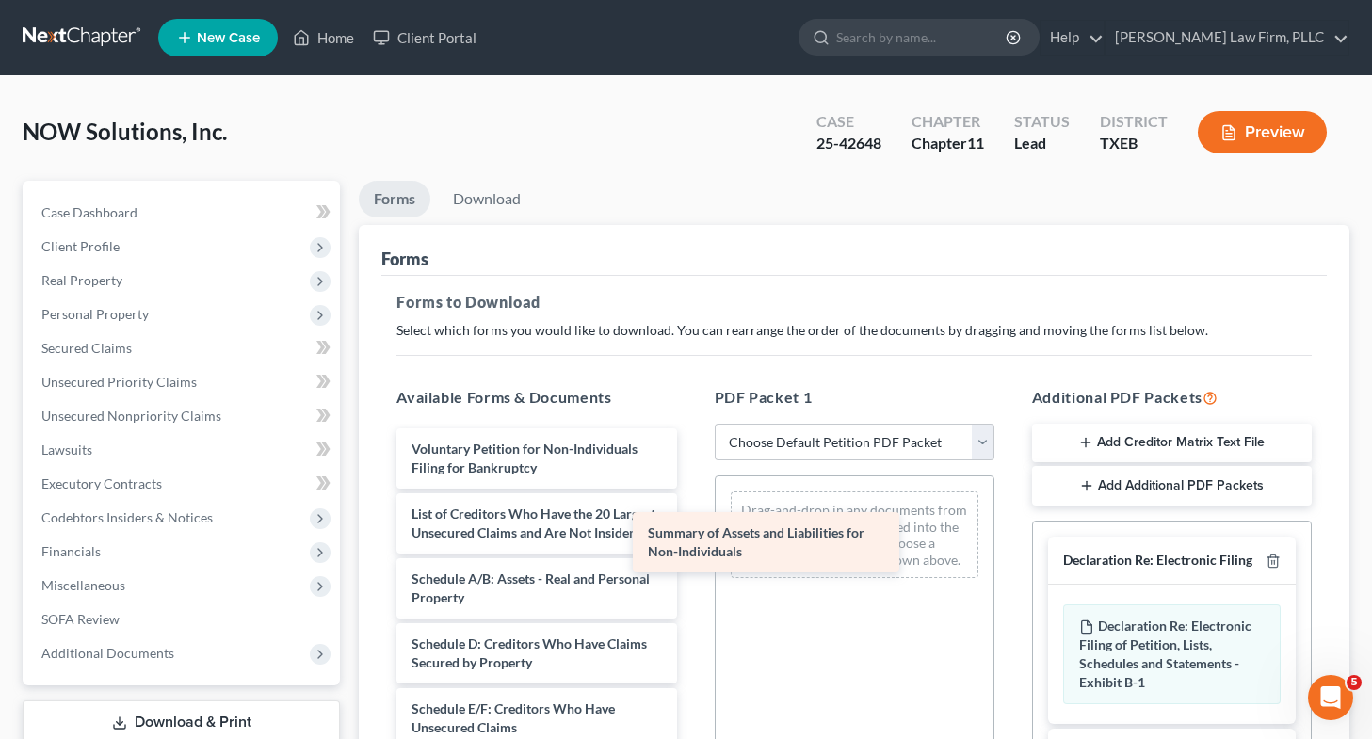
drag, startPoint x: 595, startPoint y: 524, endPoint x: 835, endPoint y: 549, distance: 241.5
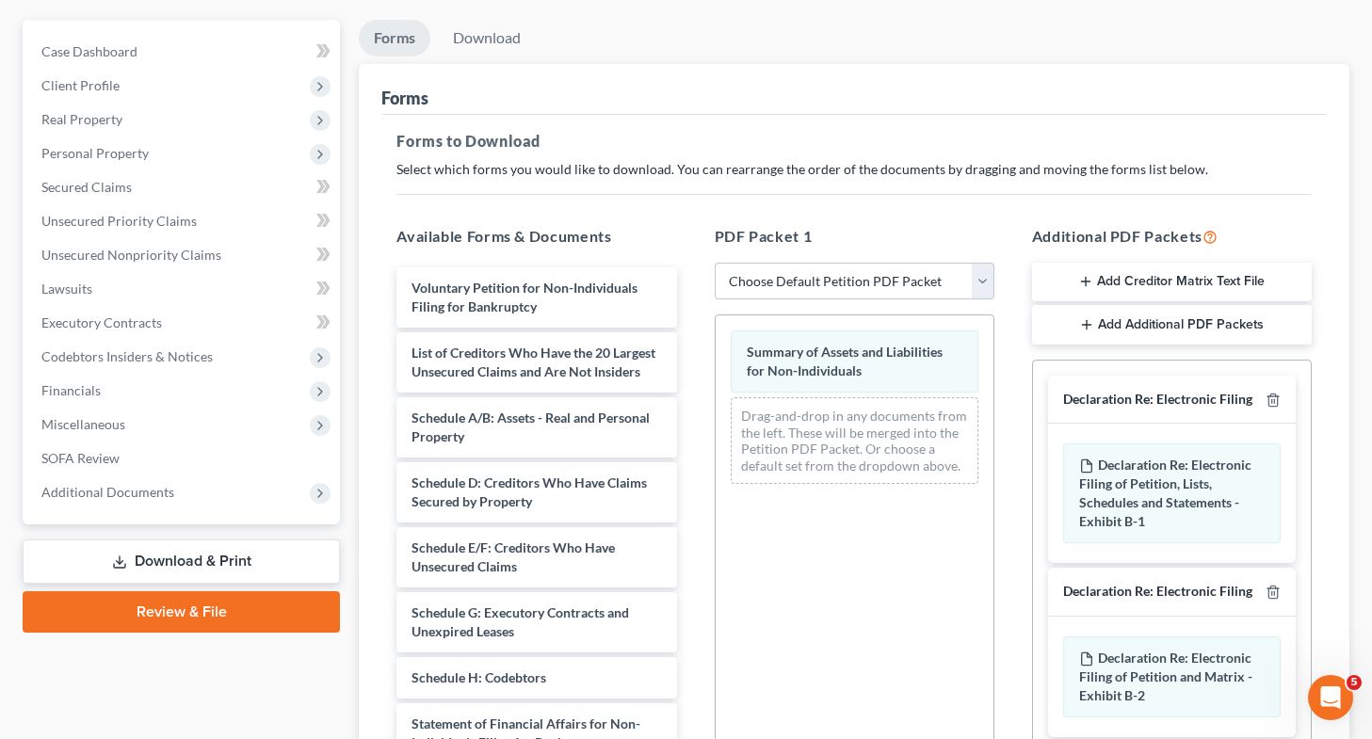
scroll to position [162, 0]
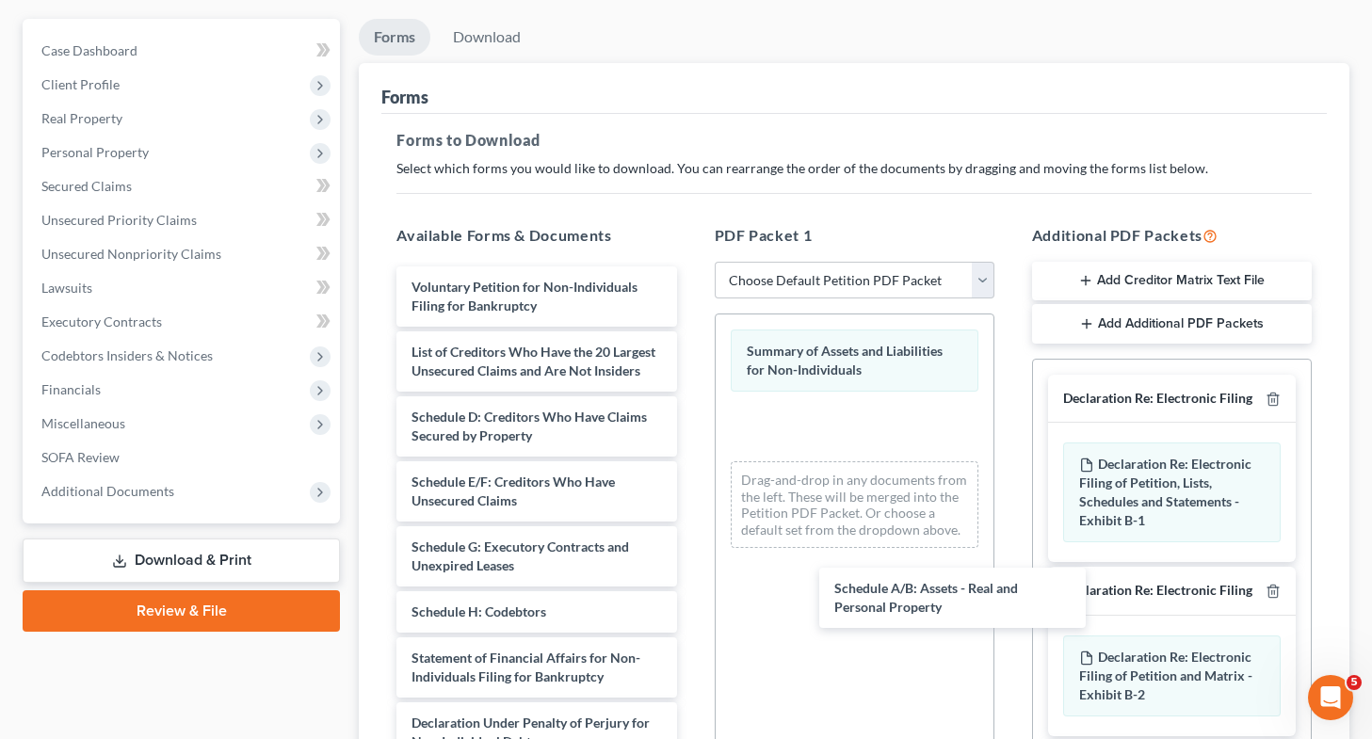
drag, startPoint x: 504, startPoint y: 458, endPoint x: 894, endPoint y: 592, distance: 412.5
click at [691, 611] on div "Schedule A/B: Assets - Real and Personal Property Voluntary Petition for Non-In…" at bounding box center [536, 607] width 310 height 681
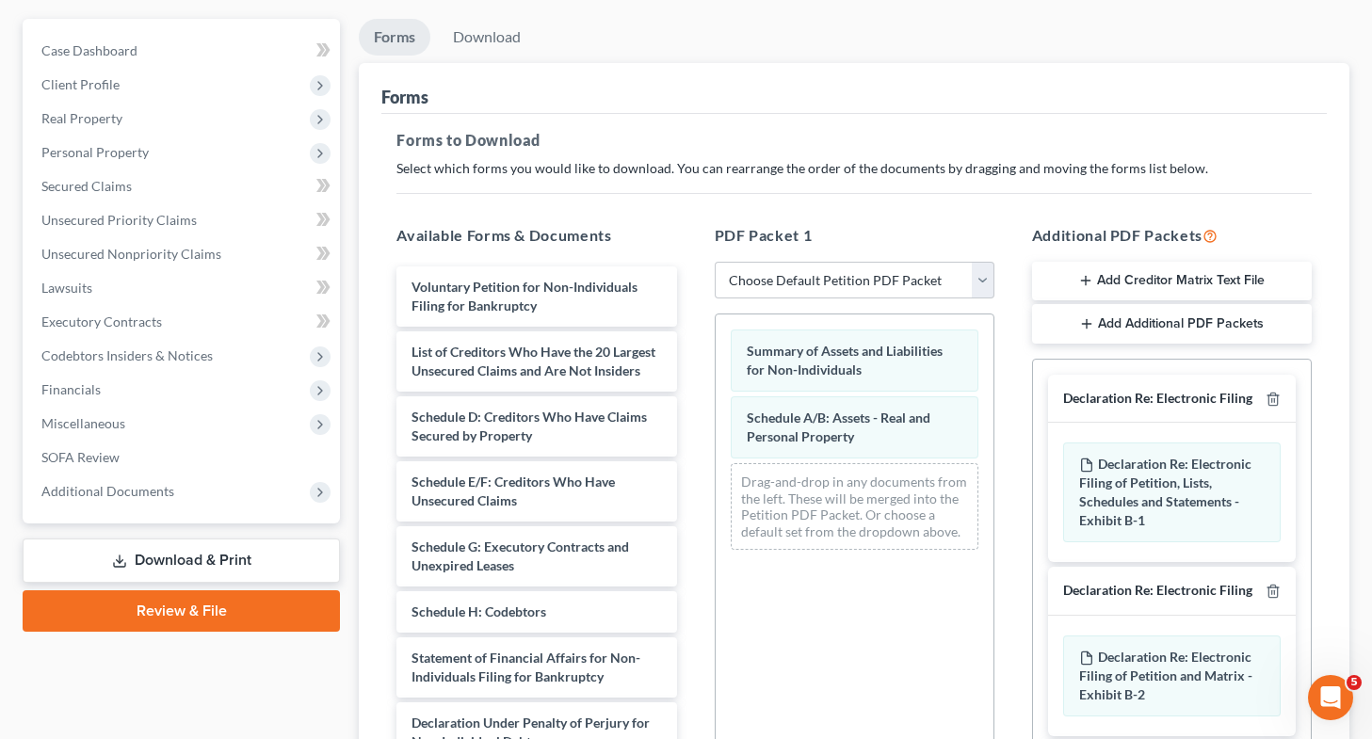
scroll to position [385, 0]
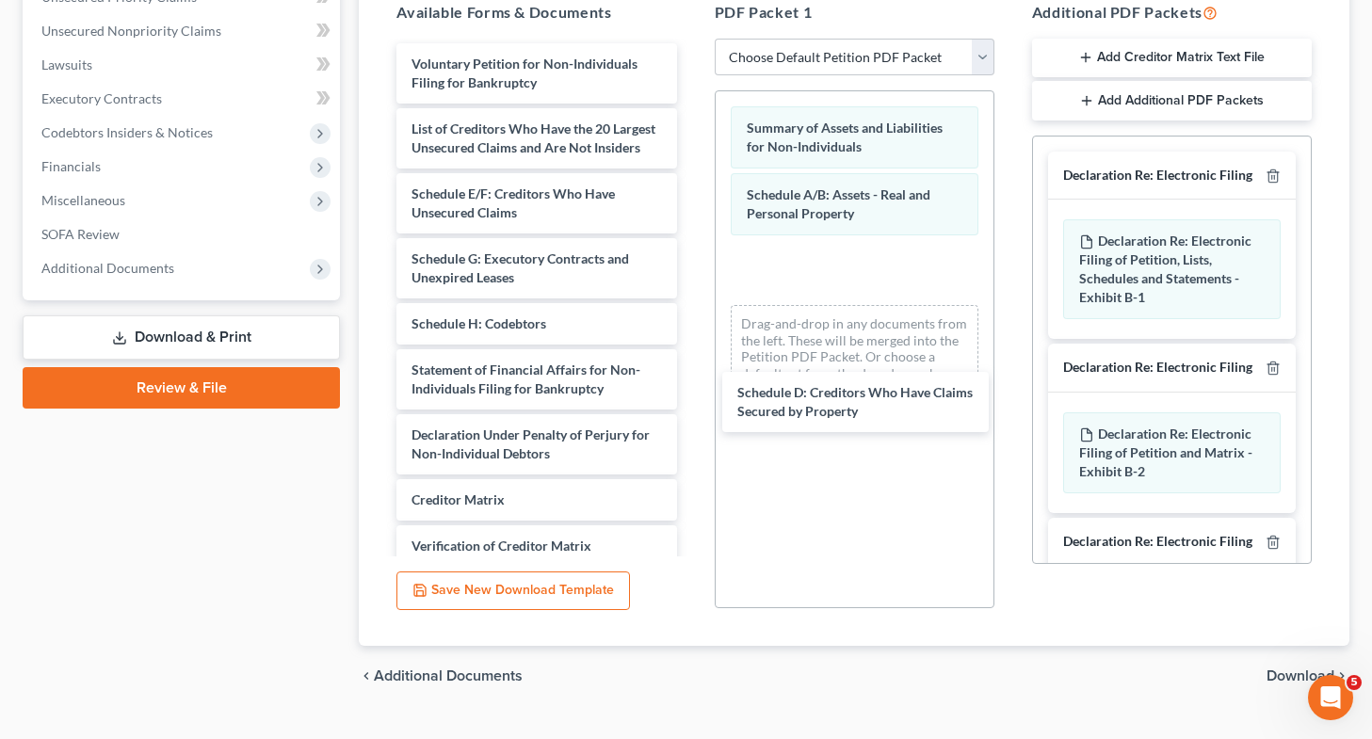
drag, startPoint x: 569, startPoint y: 213, endPoint x: 727, endPoint y: 305, distance: 183.2
click at [691, 394] on div "Schedule D: Creditors Who Have Claims Secured by Property Voluntary Petition fo…" at bounding box center [536, 351] width 310 height 616
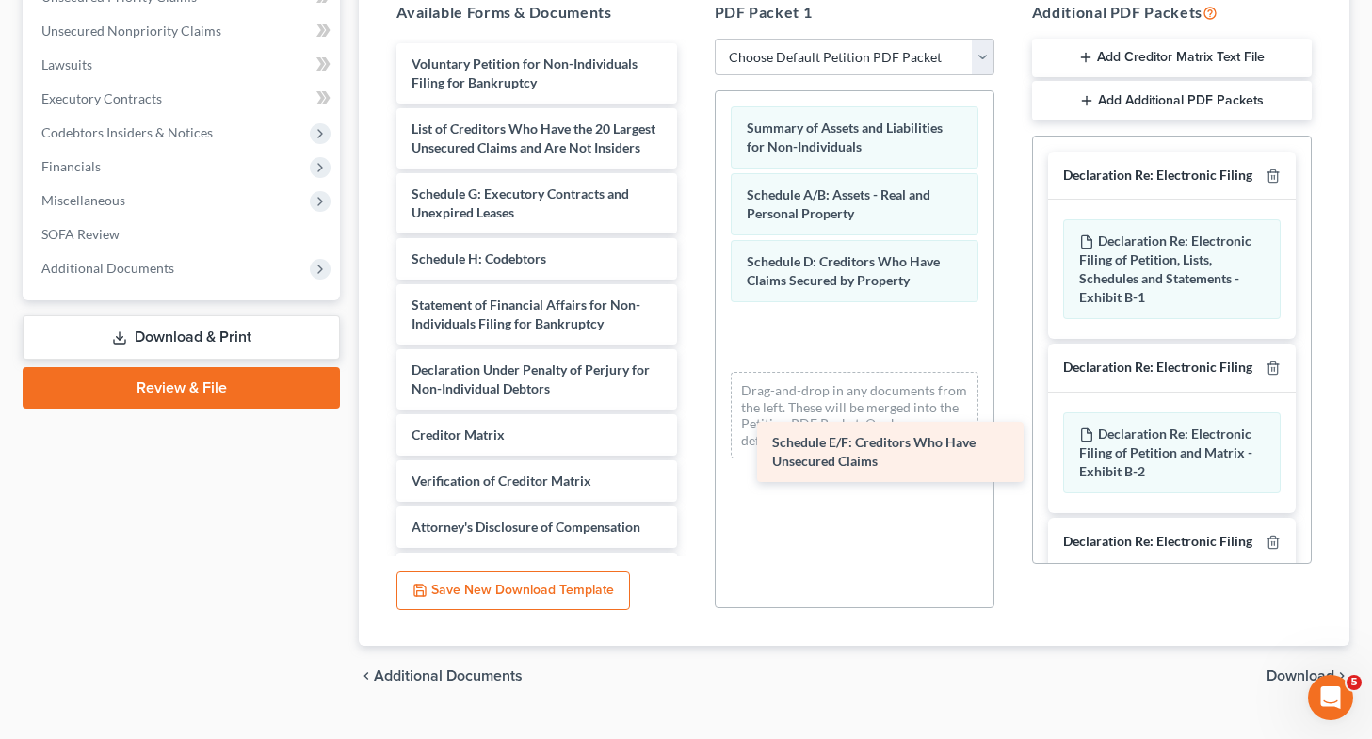
drag, startPoint x: 512, startPoint y: 205, endPoint x: 872, endPoint y: 436, distance: 427.4
click at [691, 436] on div "Schedule E/F: Creditors Who Have Unsecured Claims Voluntary Petition for Non-In…" at bounding box center [536, 318] width 310 height 551
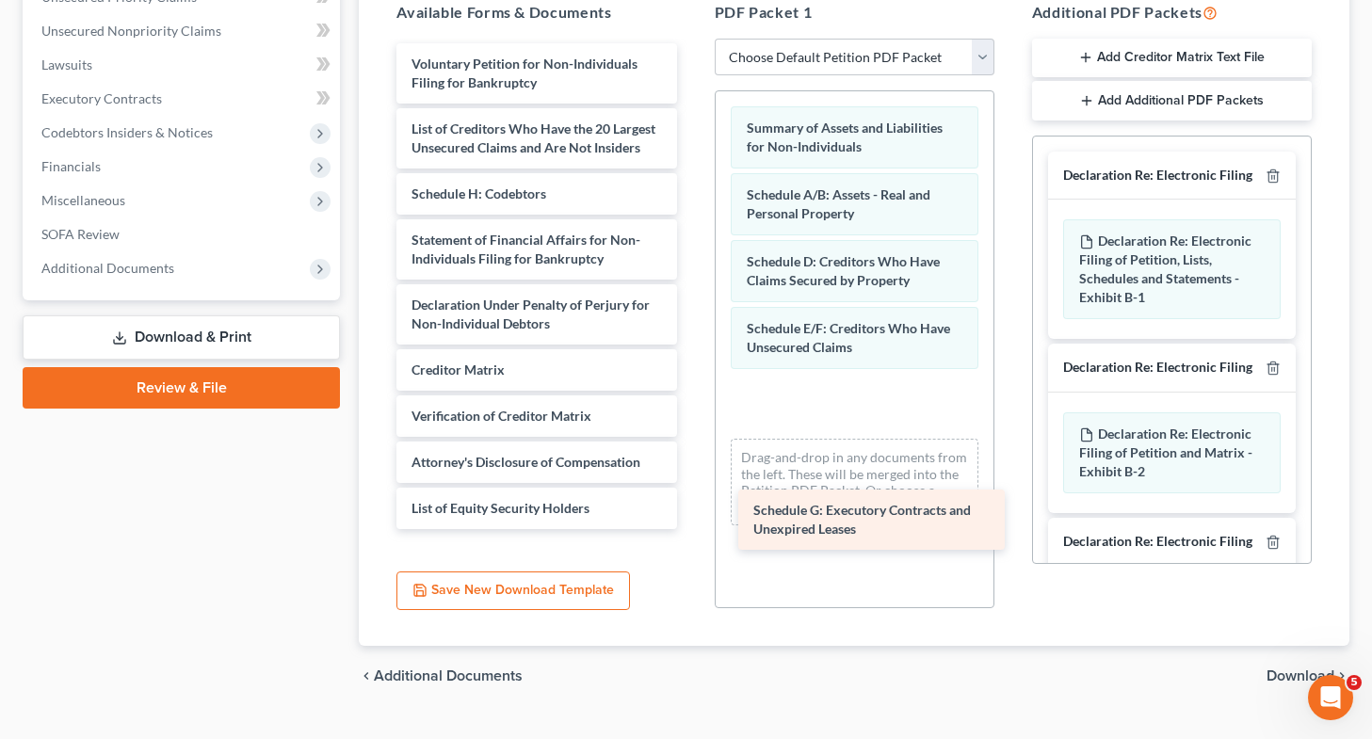
drag, startPoint x: 522, startPoint y: 234, endPoint x: 864, endPoint y: 532, distance: 453.9
click at [691, 529] on div "Schedule G: Executory Contracts and Unexpired Leases Voluntary Petition for Non…" at bounding box center [536, 286] width 310 height 486
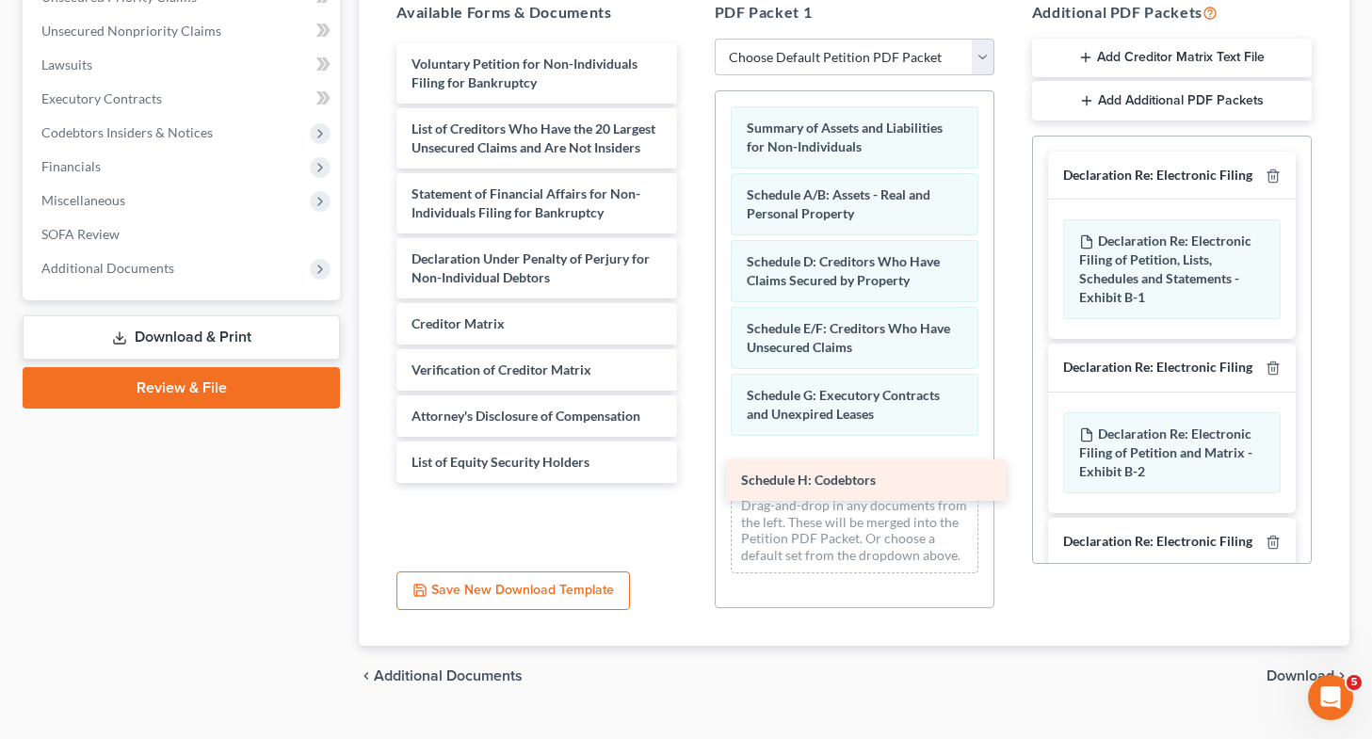
drag, startPoint x: 554, startPoint y: 188, endPoint x: 885, endPoint y: 476, distance: 438.6
click at [691, 476] on div "Schedule H: Codebtors Voluntary Petition for Non-Individuals Filing for Bankrup…" at bounding box center [536, 263] width 310 height 440
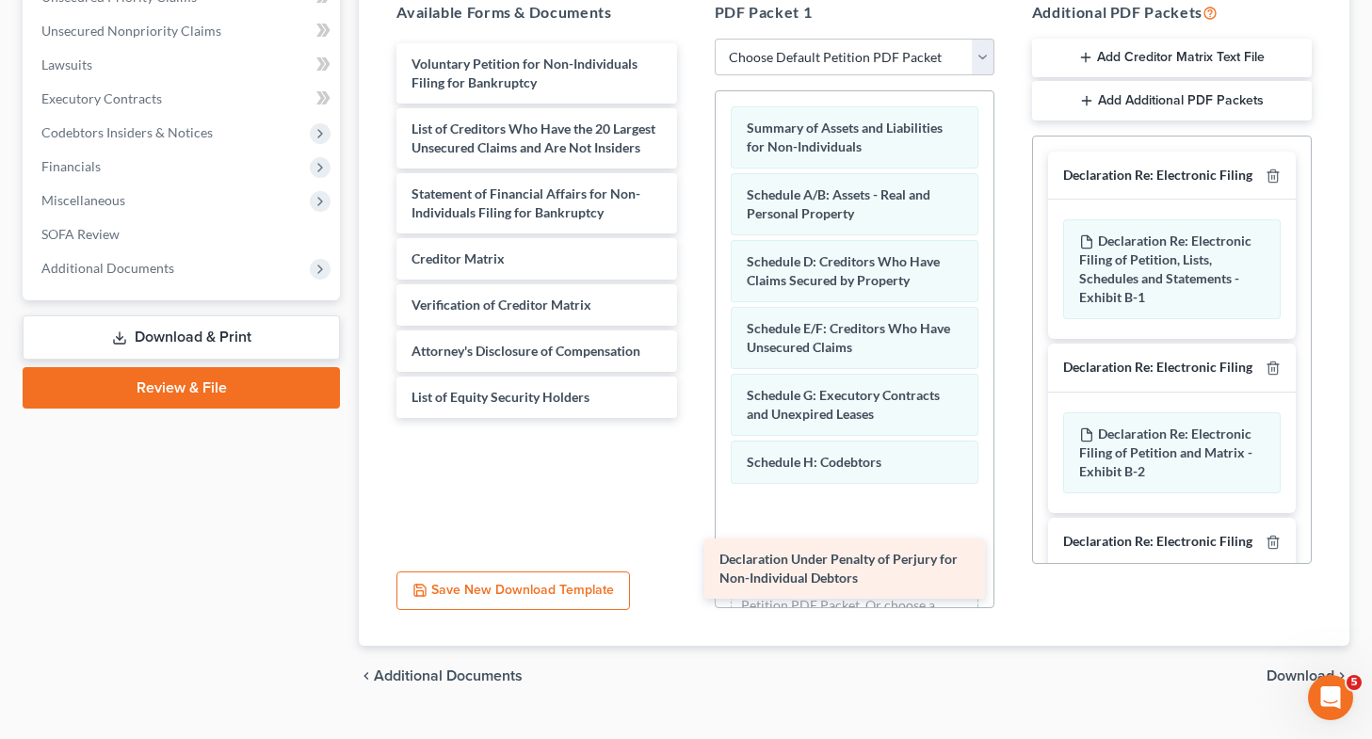
drag, startPoint x: 550, startPoint y: 266, endPoint x: 865, endPoint y: 567, distance: 435.6
click at [691, 418] on div "Declaration Under Penalty of Perjury for Non-Individual Debtors Voluntary Petit…" at bounding box center [536, 230] width 310 height 375
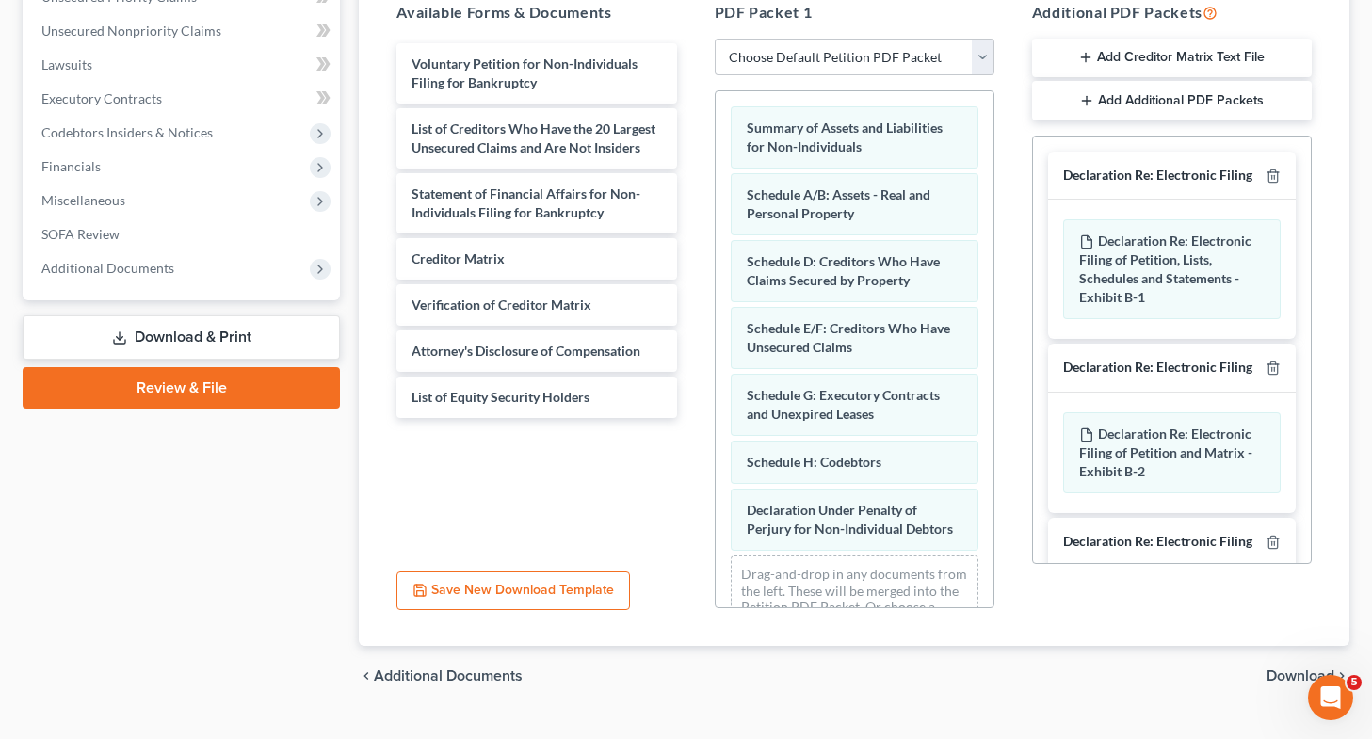
scroll to position [85, 0]
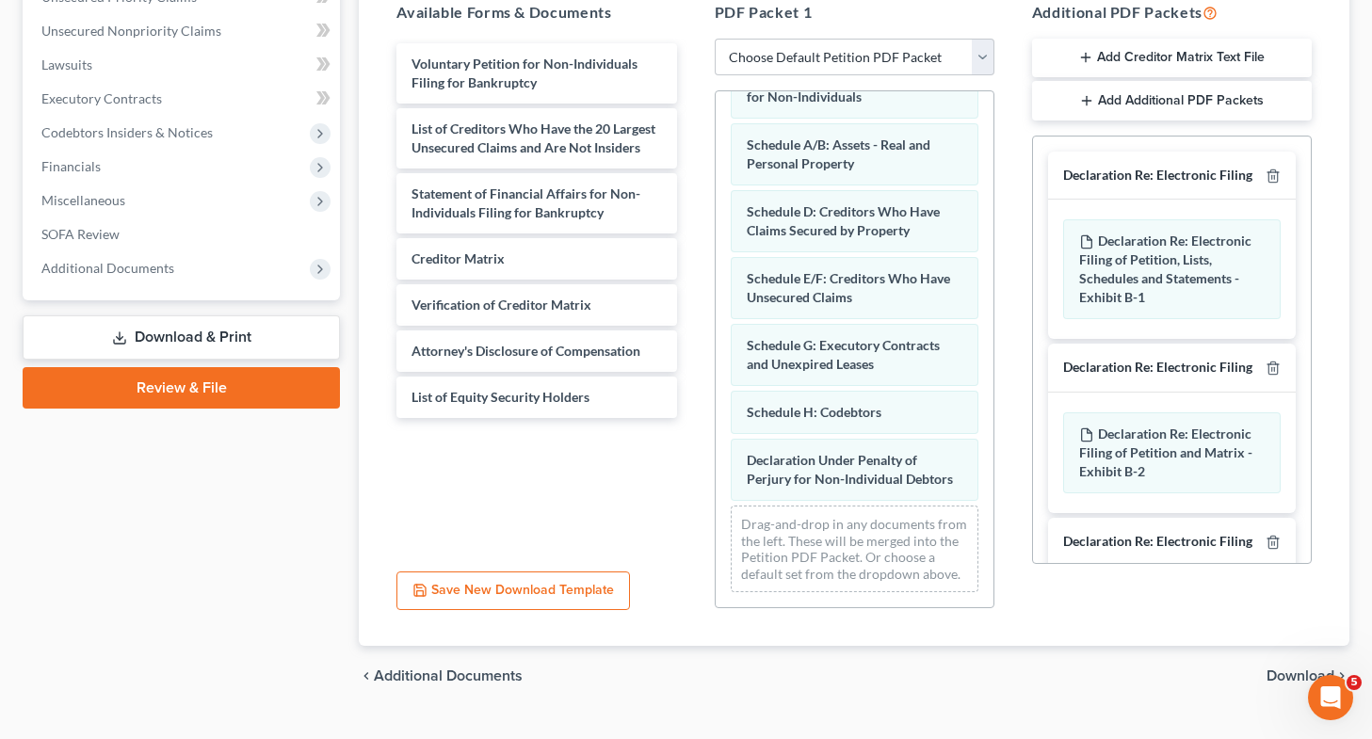
click at [1287, 674] on span "Download" at bounding box center [1301, 676] width 68 height 15
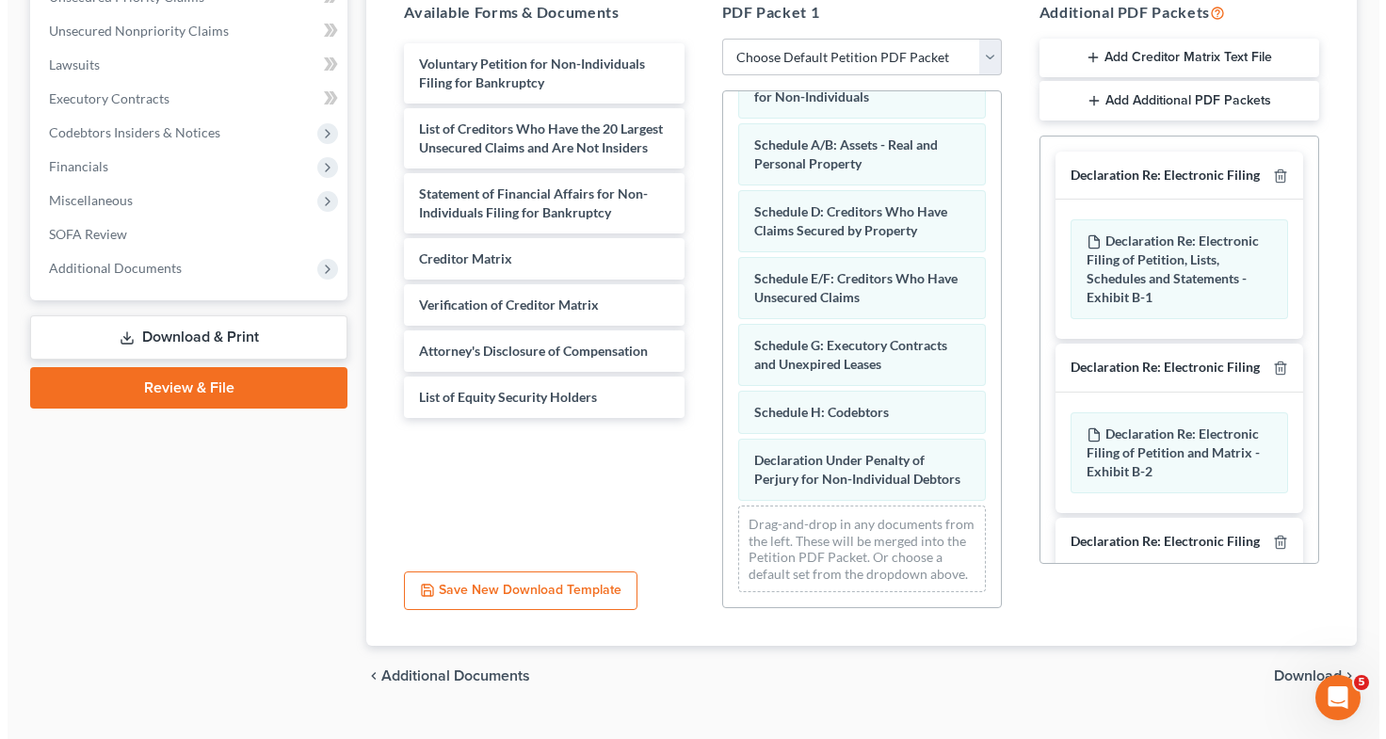
scroll to position [140, 0]
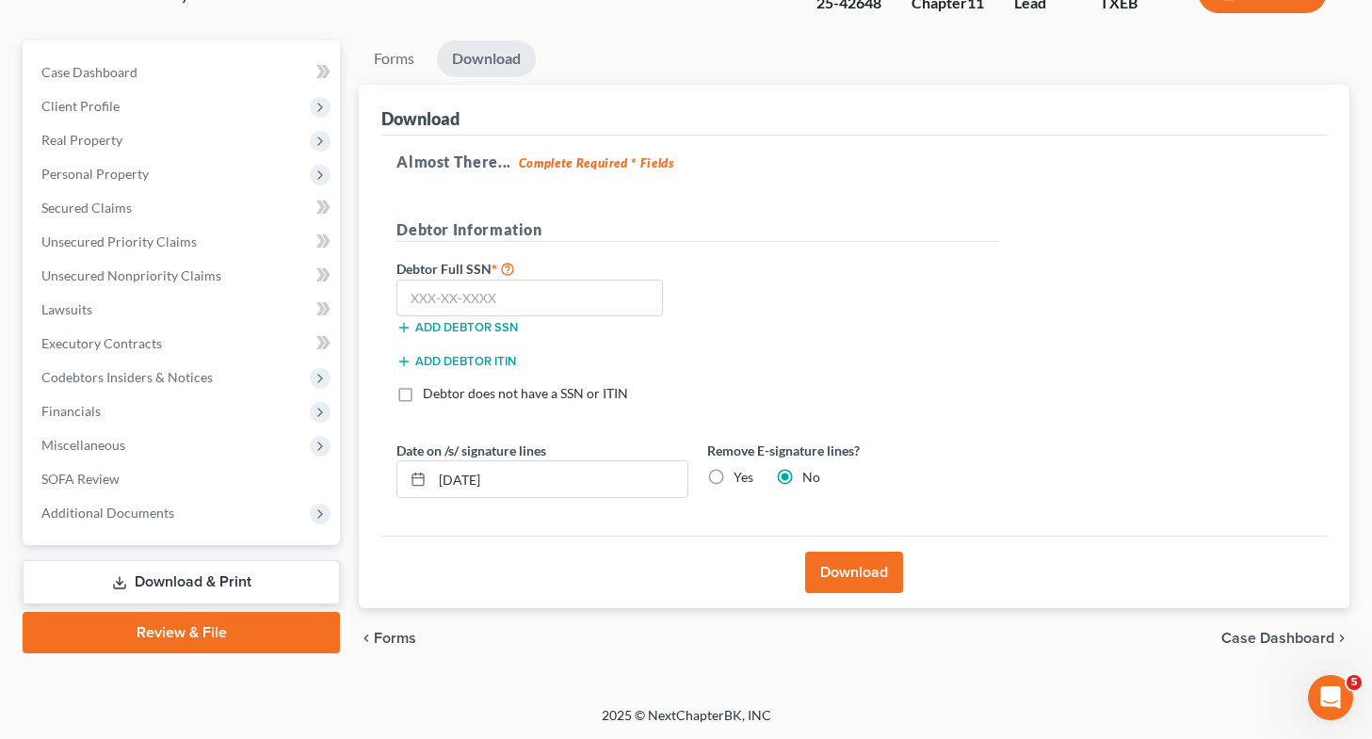
click at [734, 475] on label "Yes" at bounding box center [744, 477] width 20 height 19
click at [741, 475] on input "Yes" at bounding box center [747, 474] width 12 height 12
radio input "true"
radio input "false"
click at [851, 570] on button "Download" at bounding box center [854, 572] width 98 height 41
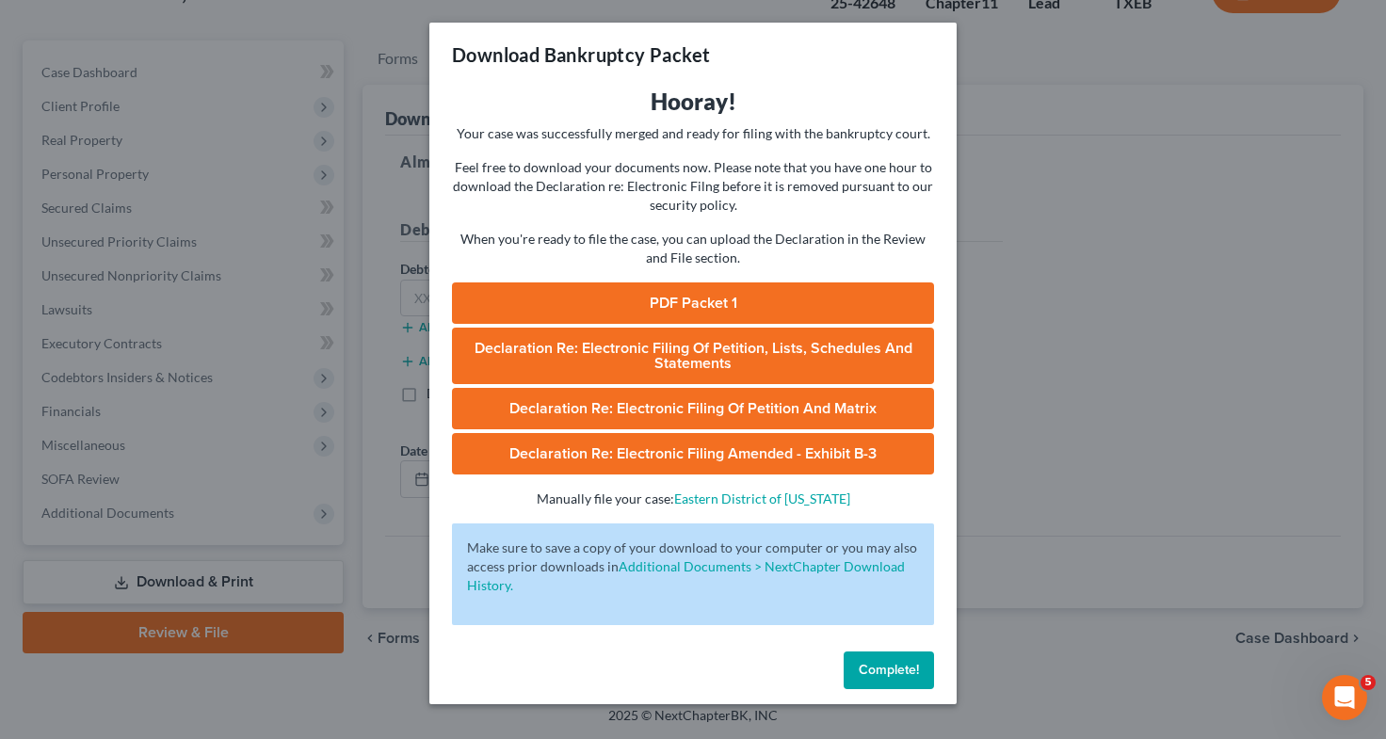
click at [708, 310] on link "PDF Packet 1" at bounding box center [693, 303] width 482 height 41
